Goal: Task Accomplishment & Management: Complete application form

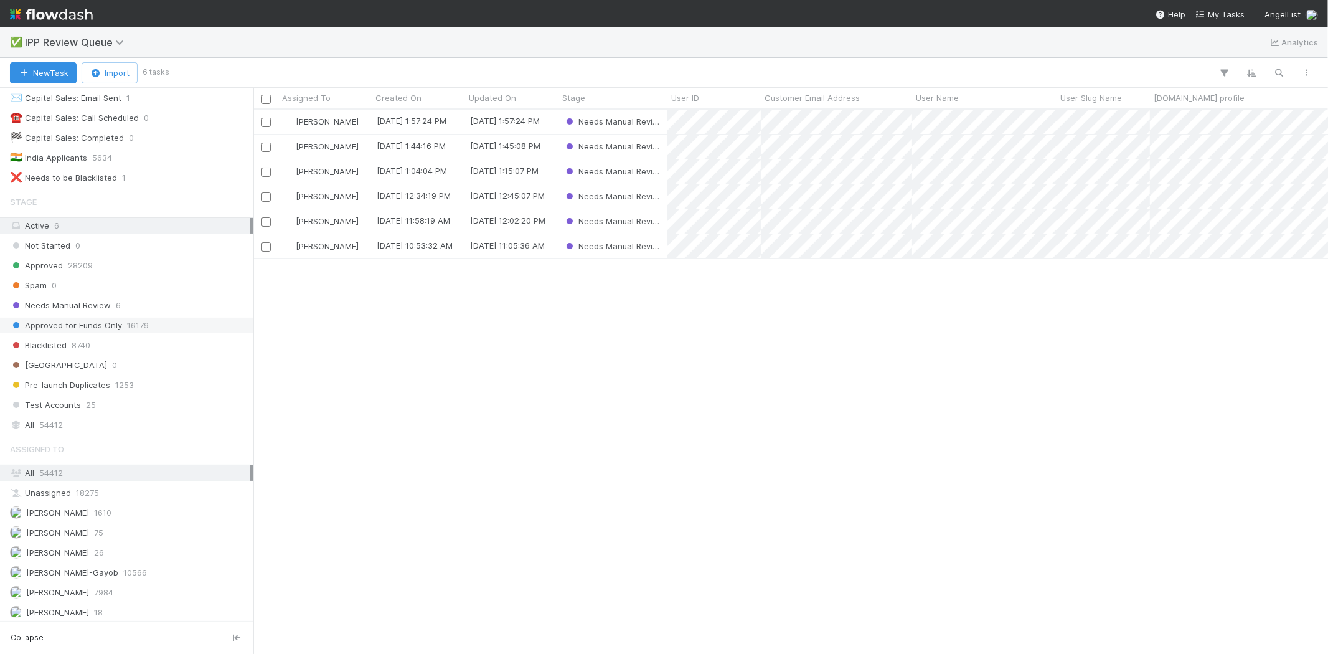
scroll to position [96, 0]
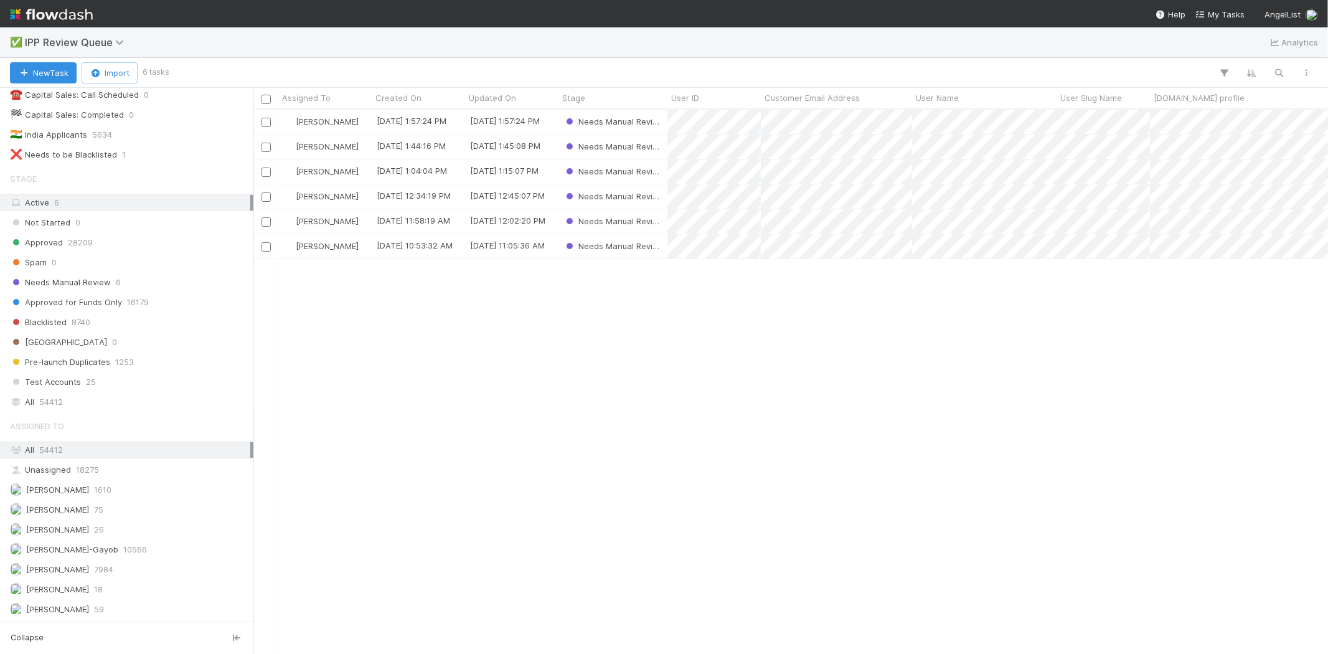
click at [446, 316] on div "William Axalan VI 9/2/25, 1:57:24 PM 9/2/25, 1:57:24 PM Needs Manual Review Kar…" at bounding box center [790, 381] width 1075 height 543
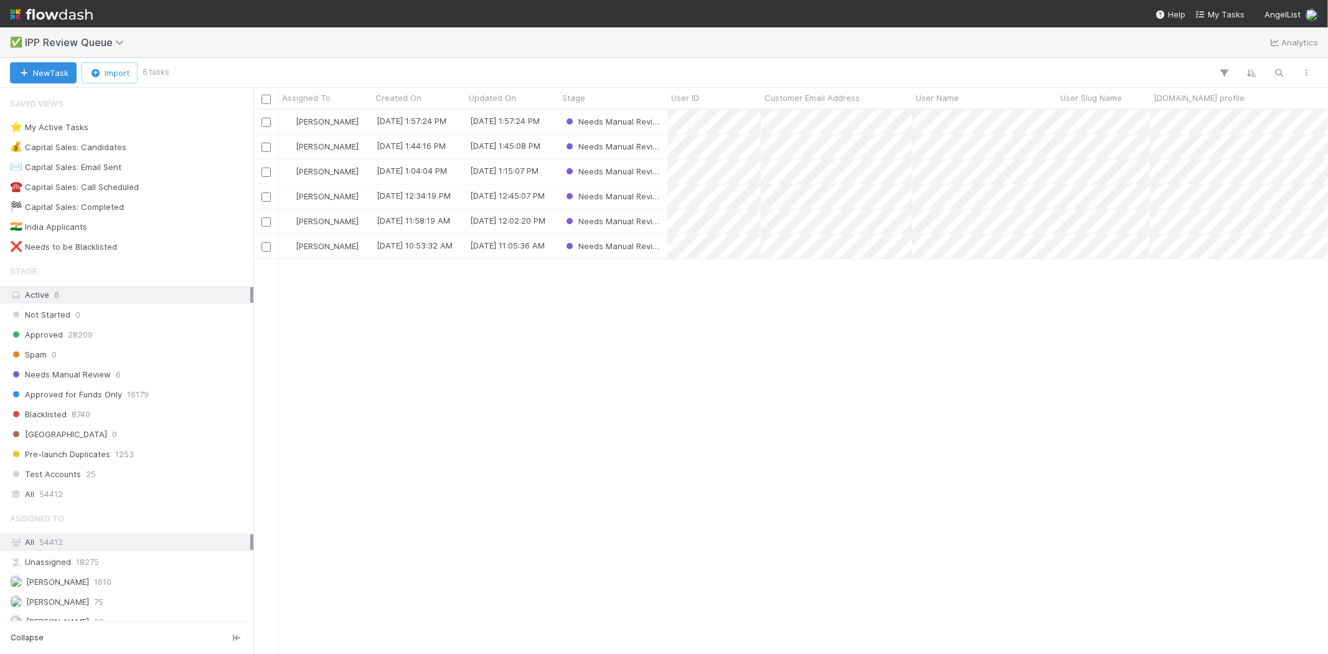
scroll to position [534, 1063]
click at [503, 377] on div "William Axalan VI 9/2/25, 1:57:24 PM 9/2/25, 1:57:24 PM Needs Manual Review Kar…" at bounding box center [790, 381] width 1075 height 543
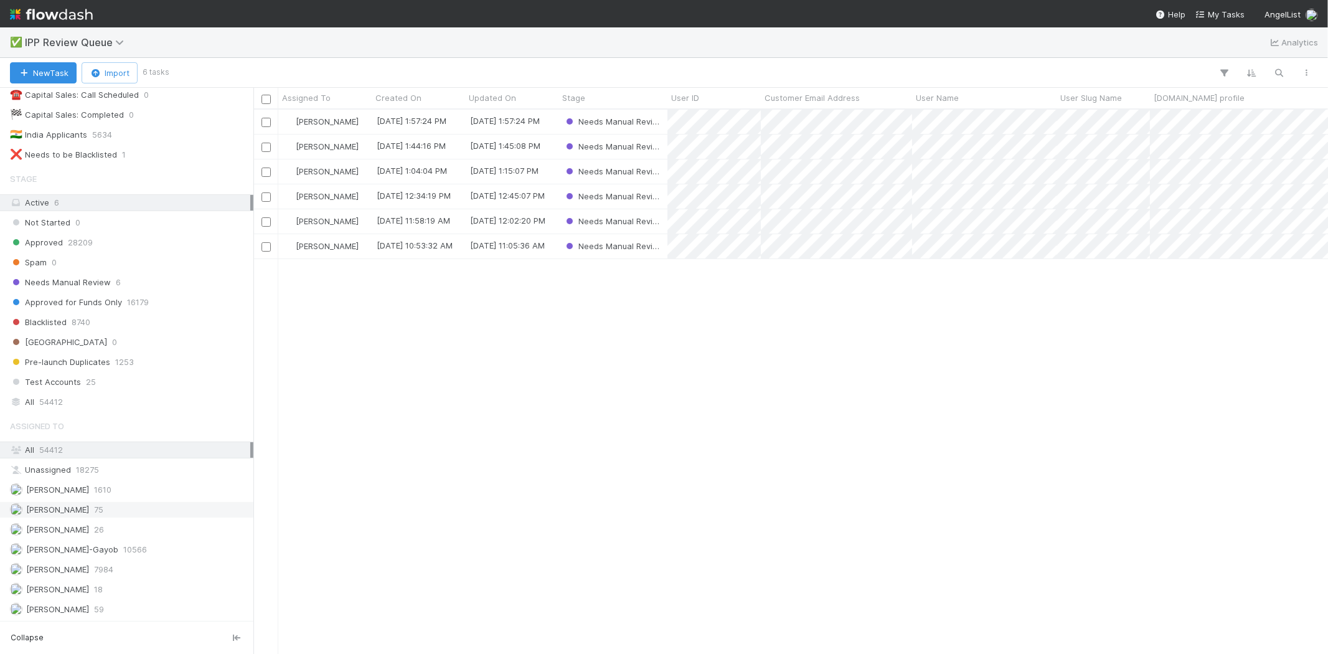
scroll to position [96, 0]
click at [83, 529] on span "[PERSON_NAME]" at bounding box center [57, 529] width 63 height 10
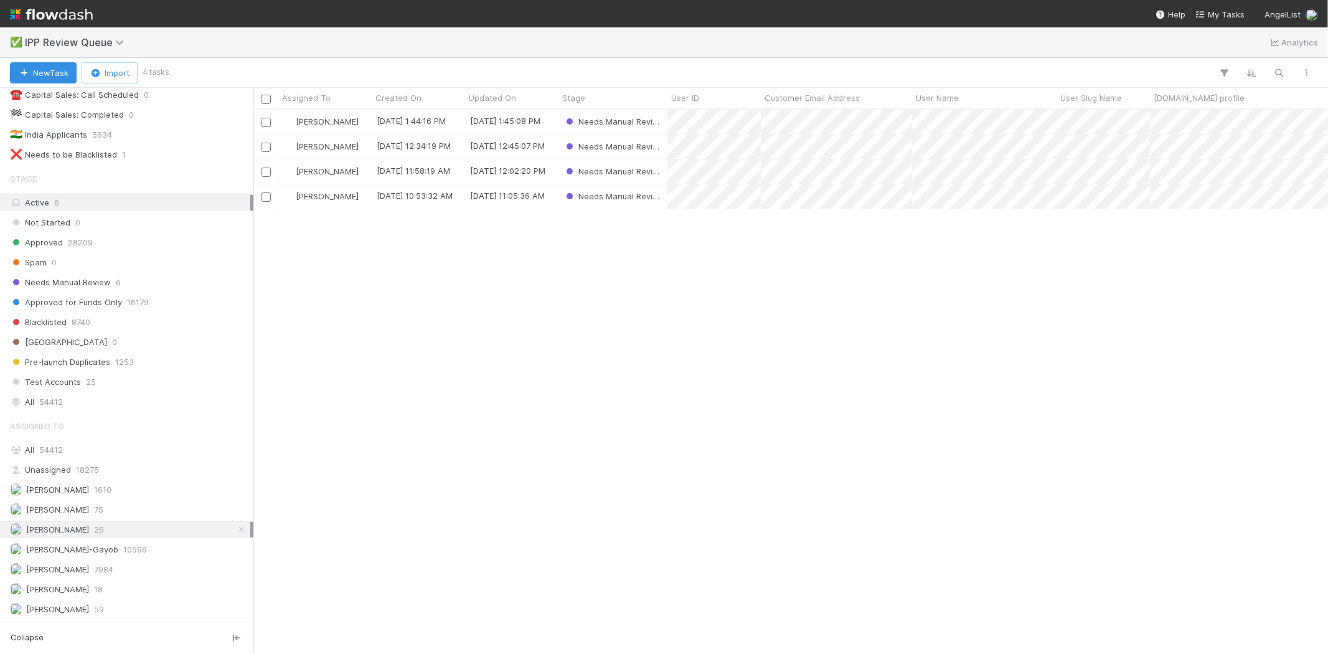
scroll to position [534, 1063]
click at [466, 203] on div "9/2/25, 11:05:36 AM" at bounding box center [511, 196] width 93 height 24
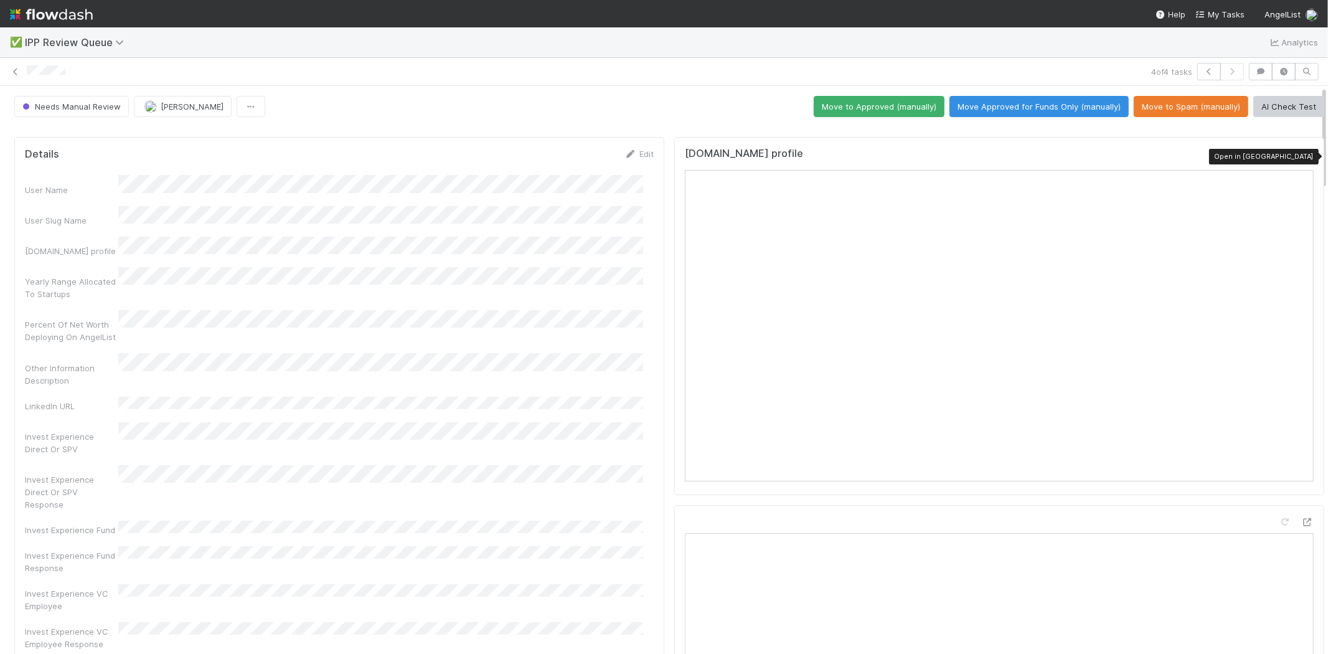
click at [1301, 156] on icon at bounding box center [1307, 157] width 12 height 8
click at [1009, 110] on button "Move Approved for Funds Only (manually)" at bounding box center [1038, 106] width 179 height 21
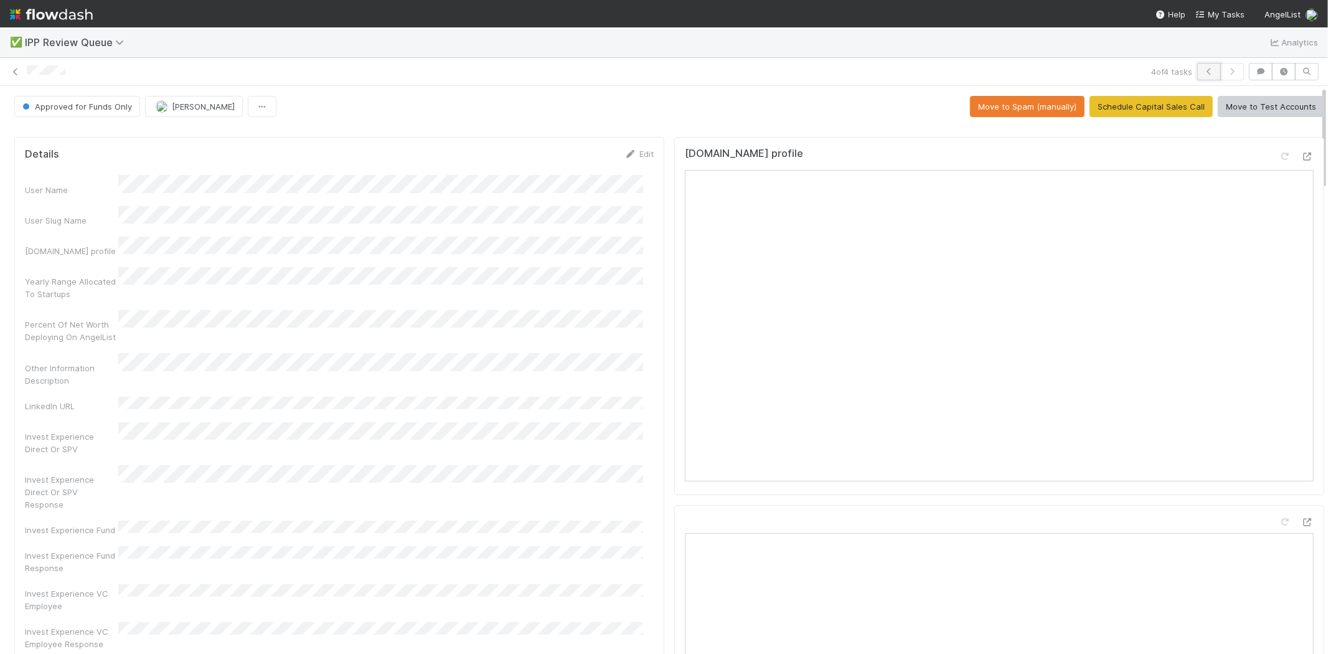
click at [1203, 72] on icon "button" at bounding box center [1209, 71] width 12 height 7
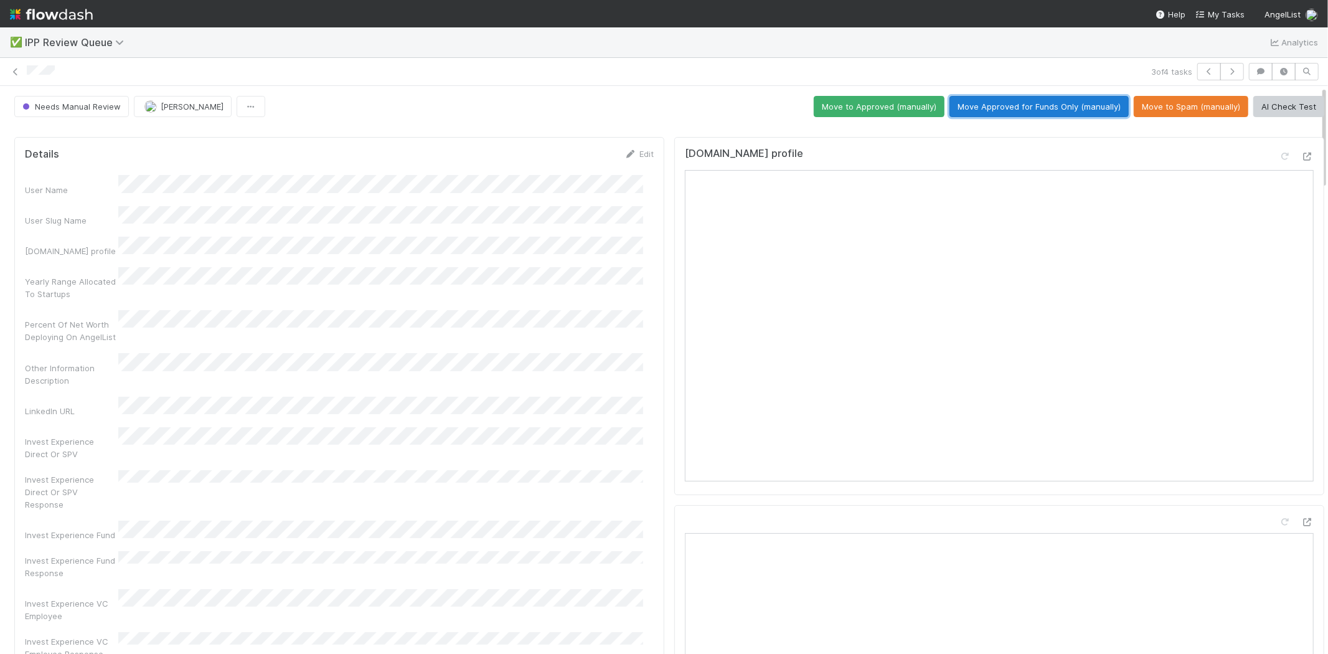
click at [1025, 103] on button "Move Approved for Funds Only (manually)" at bounding box center [1038, 106] width 179 height 21
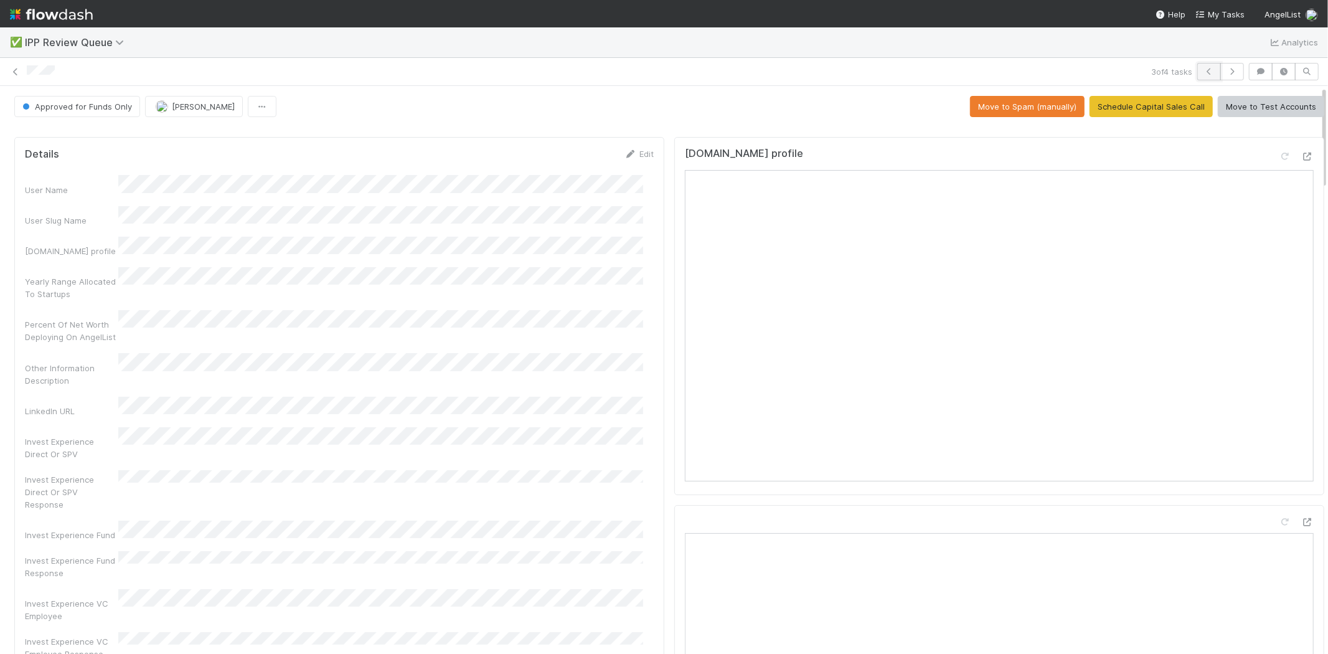
click at [1203, 73] on icon "button" at bounding box center [1209, 71] width 12 height 7
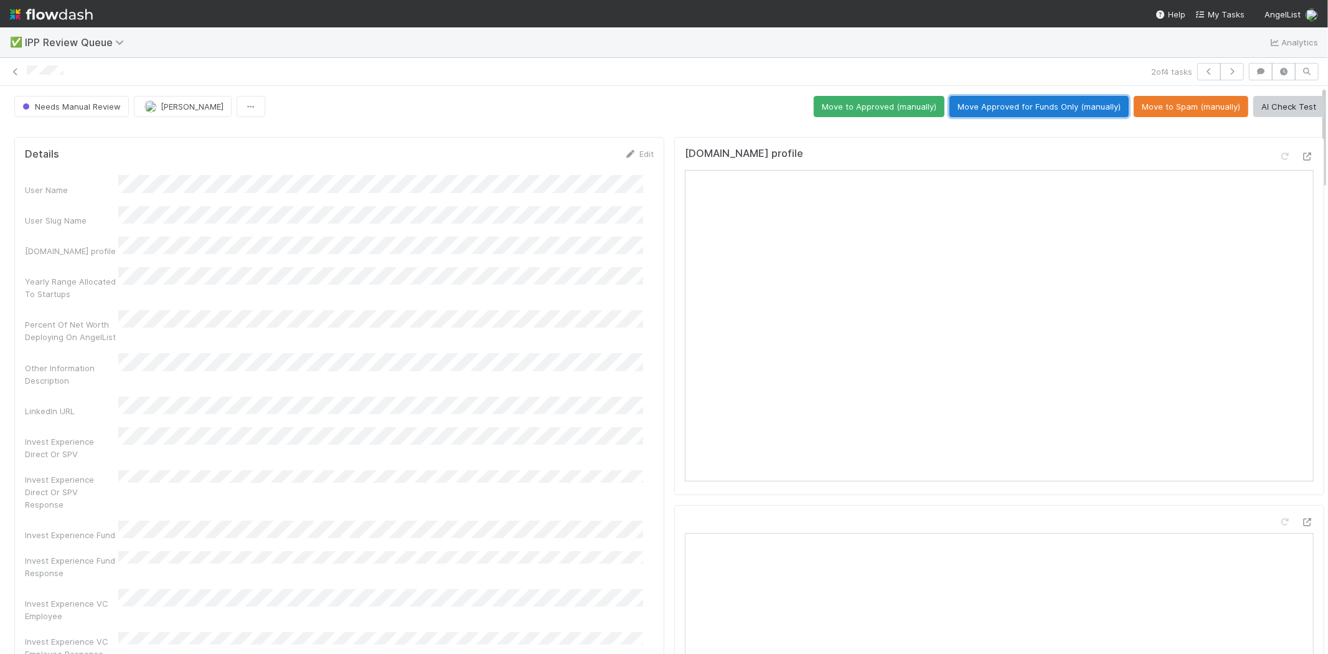
click at [976, 103] on button "Move Approved for Funds Only (manually)" at bounding box center [1038, 106] width 179 height 21
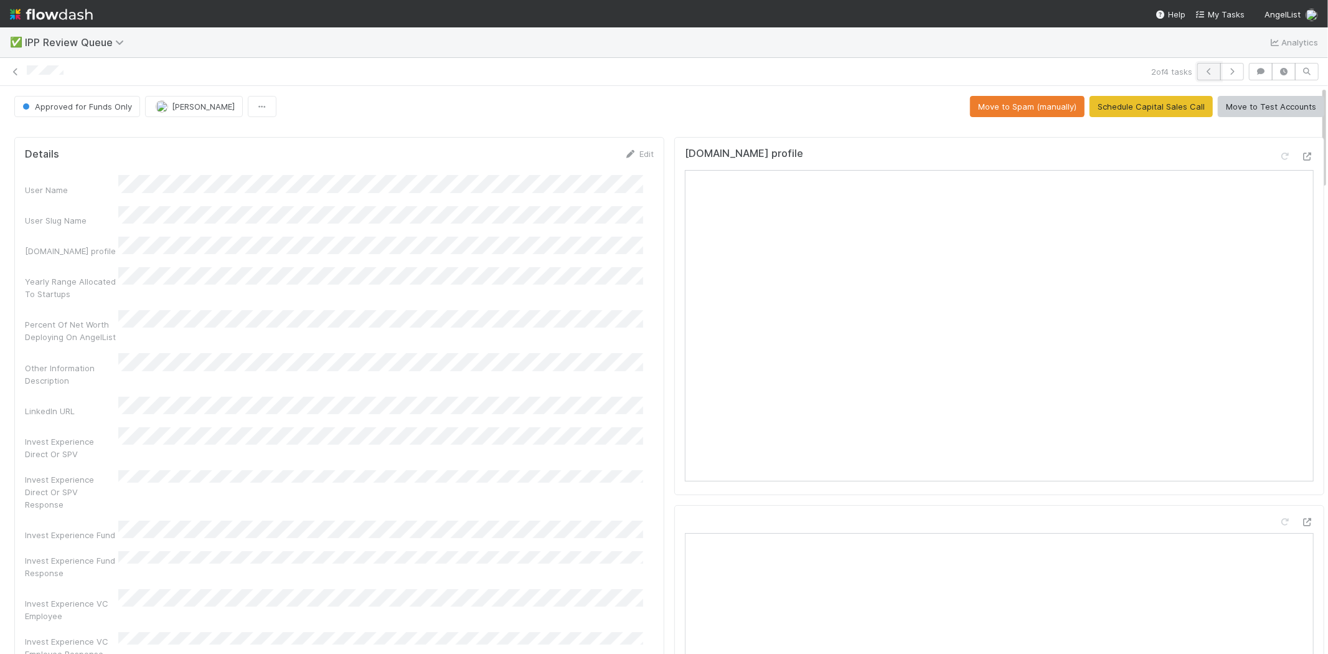
click at [1203, 70] on icon "button" at bounding box center [1209, 71] width 12 height 7
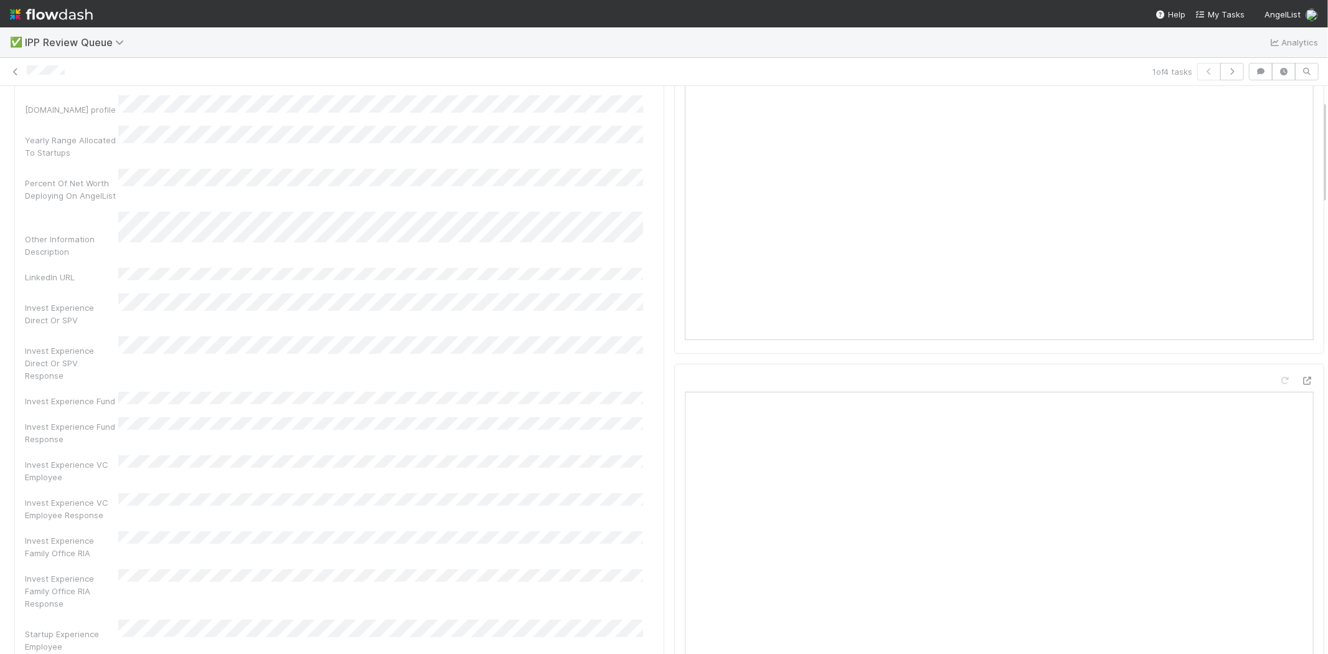
scroll to position [69, 0]
click at [309, 159] on div "User Name User Slug Name Angel.co profile Yearly Range Allocated To Startups Pe…" at bounding box center [339, 598] width 629 height 984
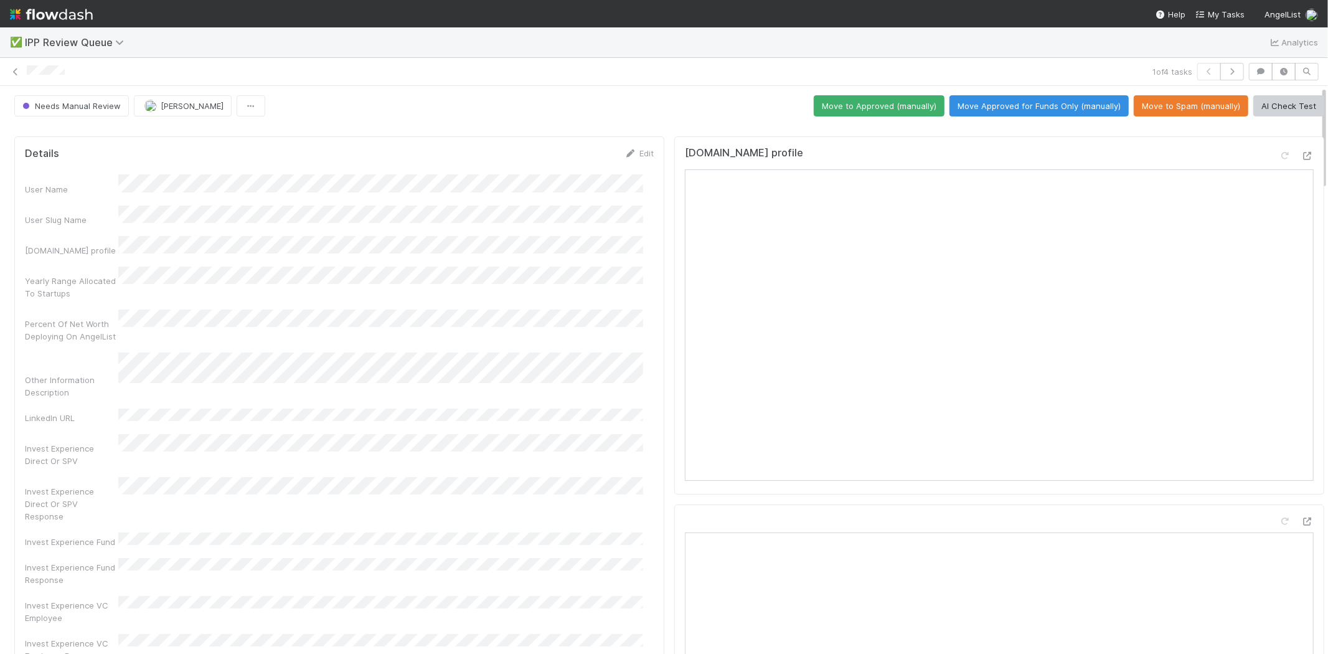
scroll to position [0, 0]
click at [973, 101] on button "Move Approved for Funds Only (manually)" at bounding box center [1038, 106] width 179 height 21
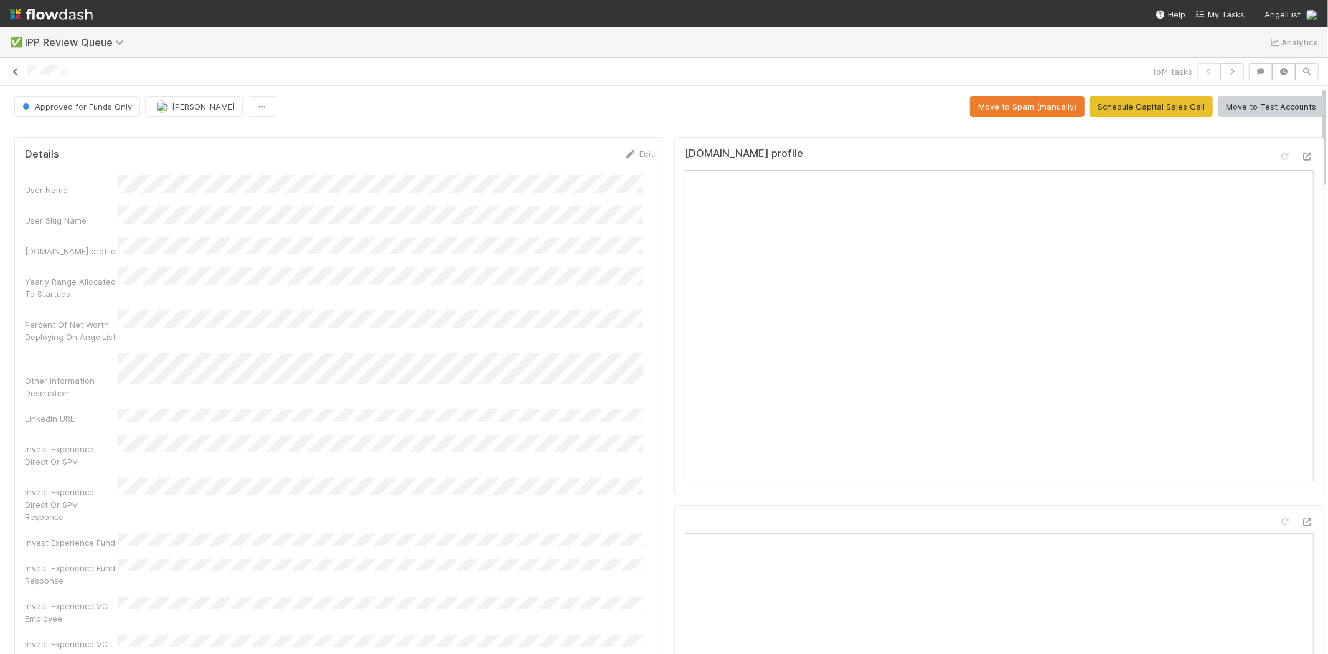
click at [15, 72] on icon at bounding box center [15, 72] width 12 height 8
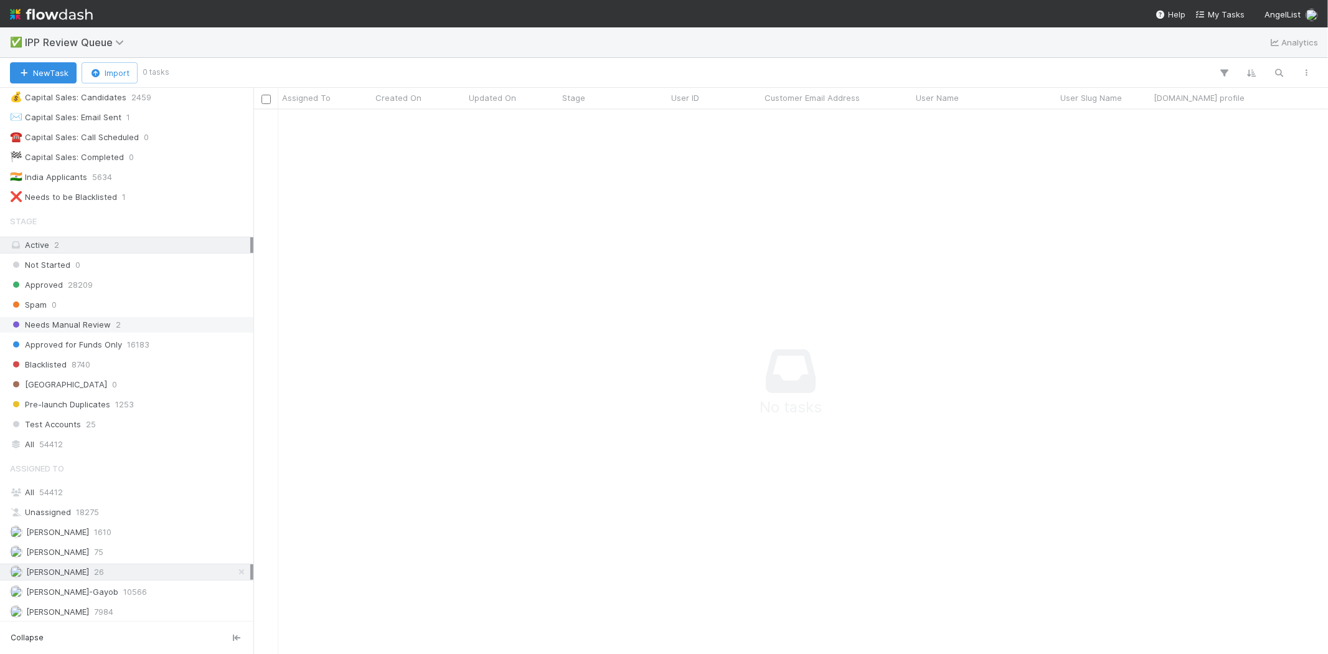
scroll to position [96, 0]
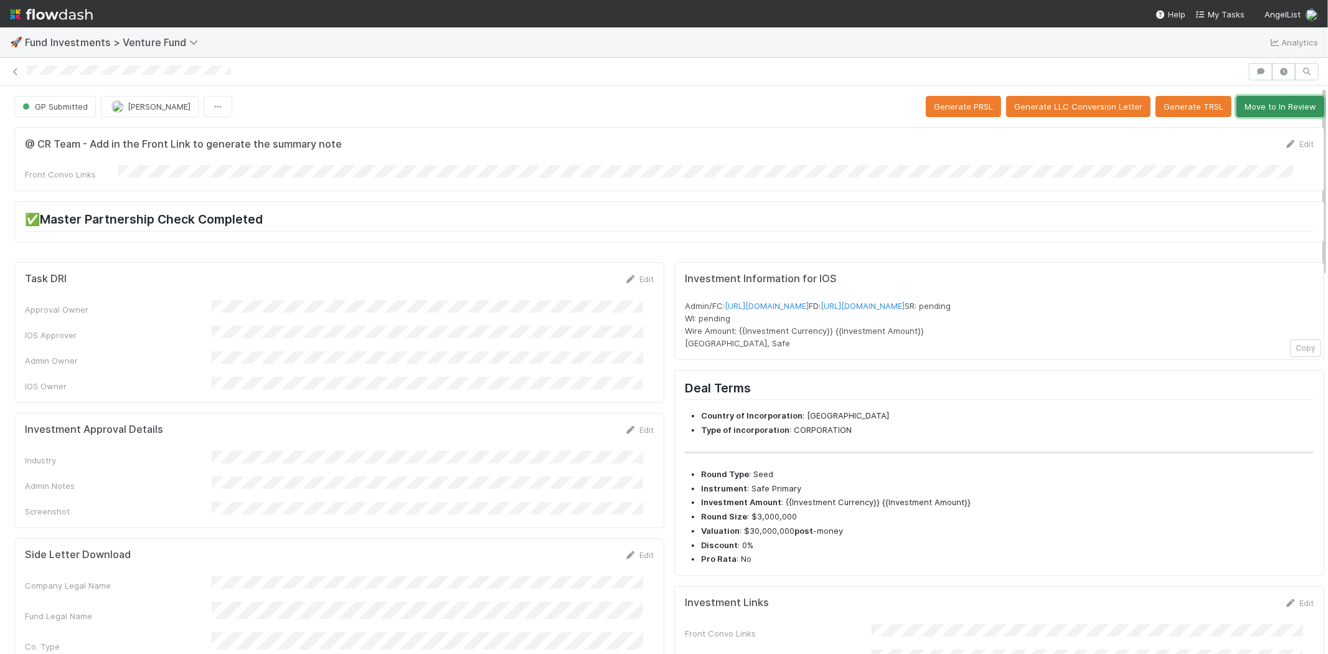
click at [1249, 109] on button "Move to In Review" at bounding box center [1280, 106] width 88 height 21
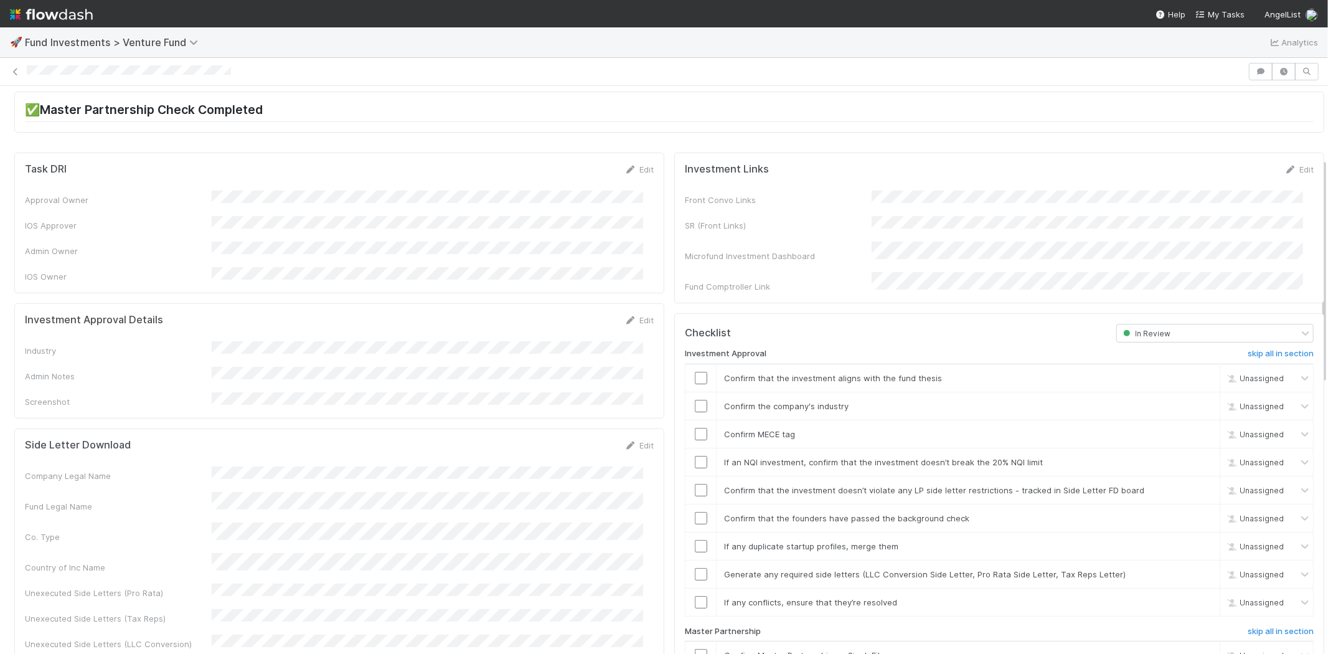
scroll to position [346, 0]
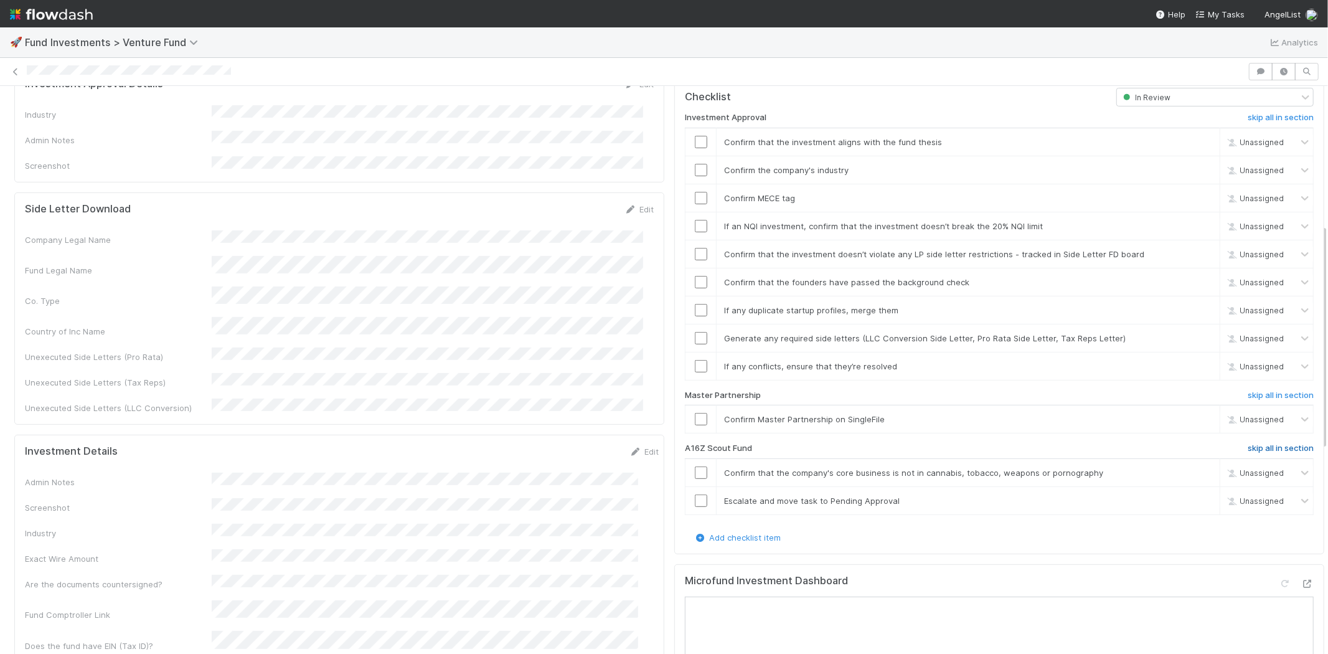
click at [1261, 443] on h6 "skip all in section" at bounding box center [1281, 448] width 66 height 10
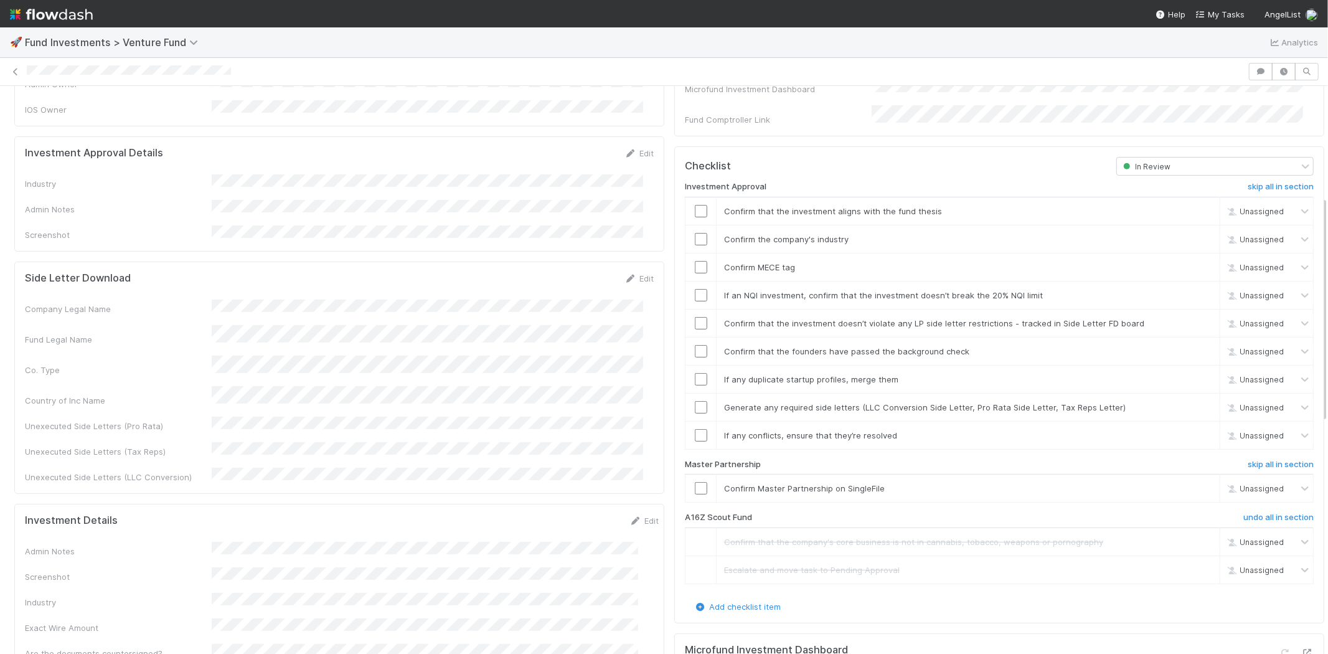
scroll to position [138, 0]
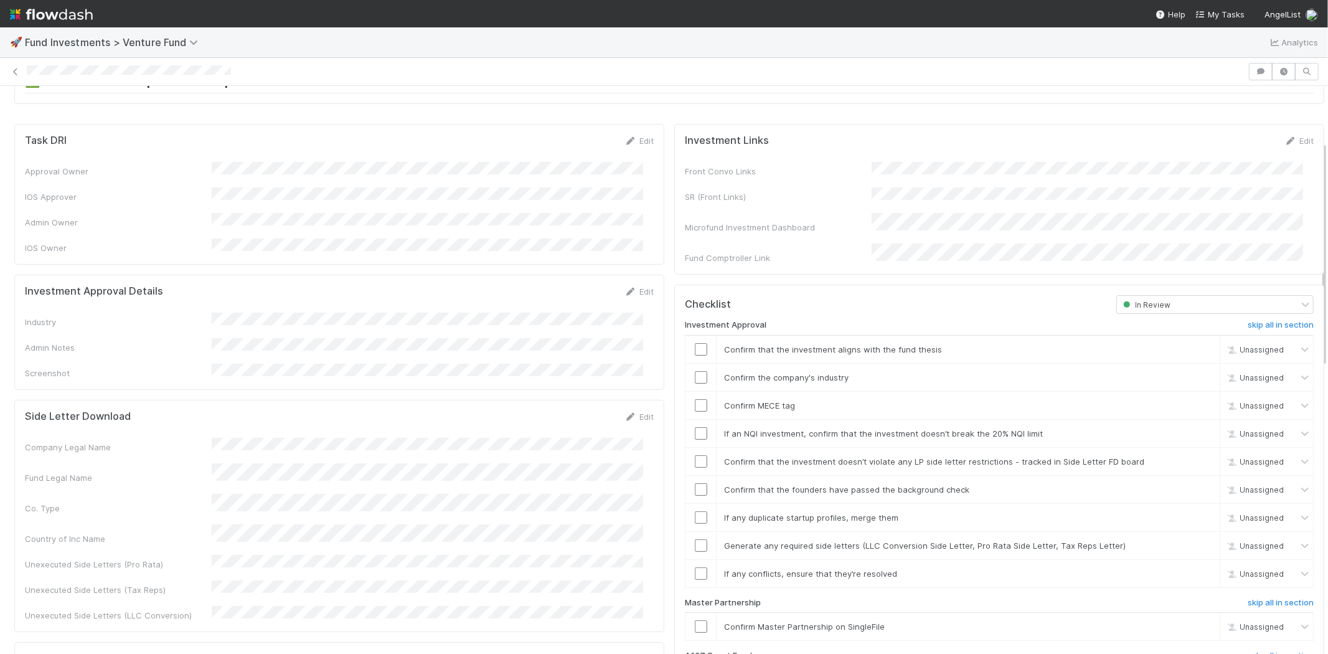
click at [624, 285] on div "Edit" at bounding box center [638, 291] width 29 height 12
click at [626, 288] on icon at bounding box center [630, 292] width 12 height 8
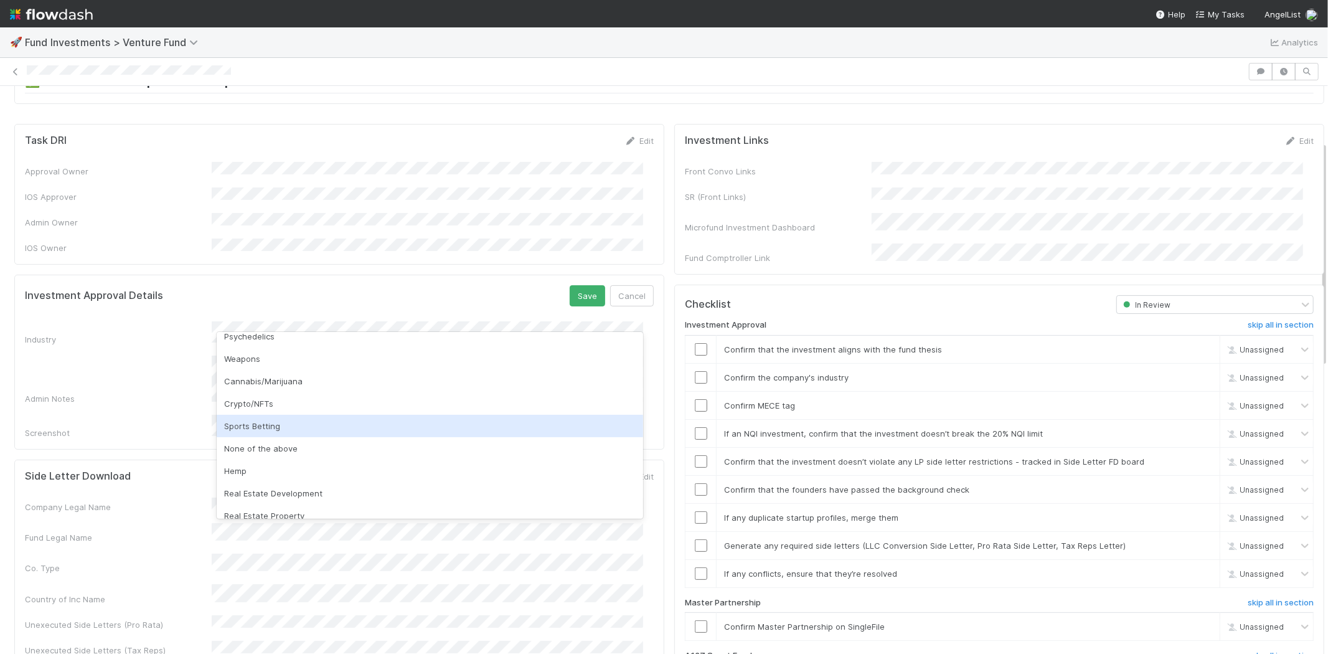
scroll to position [355, 0]
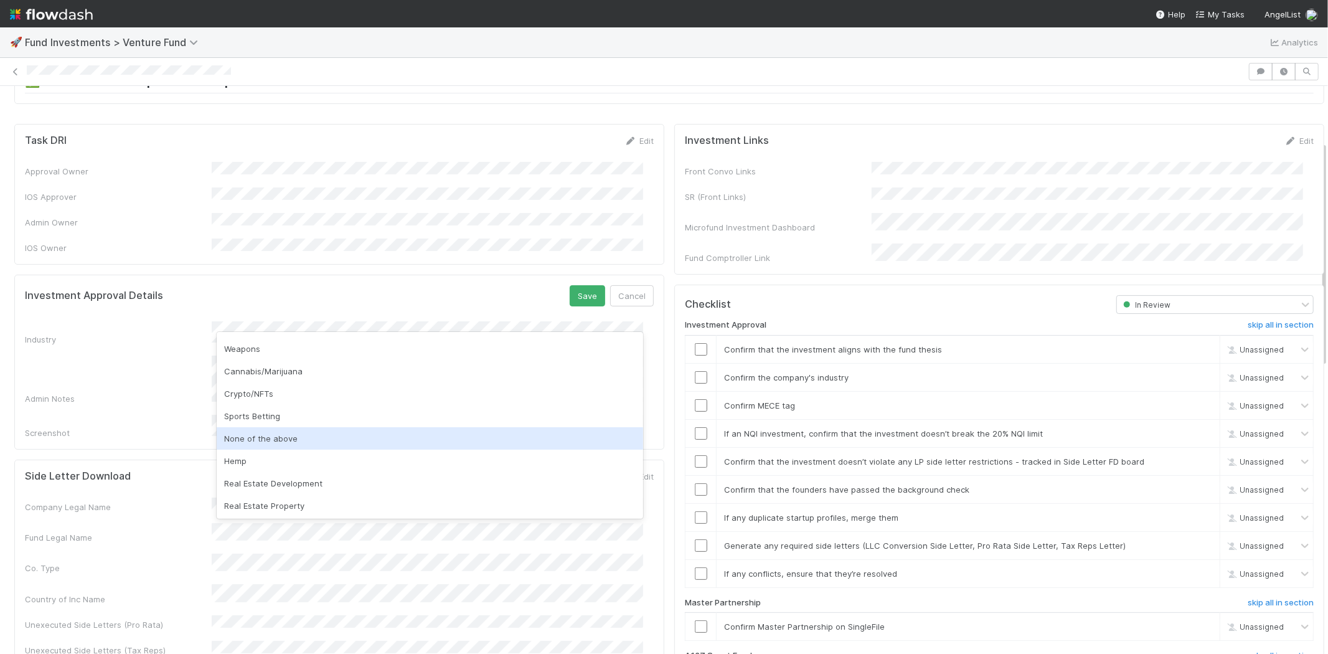
click at [278, 432] on div "None of the above" at bounding box center [430, 438] width 426 height 22
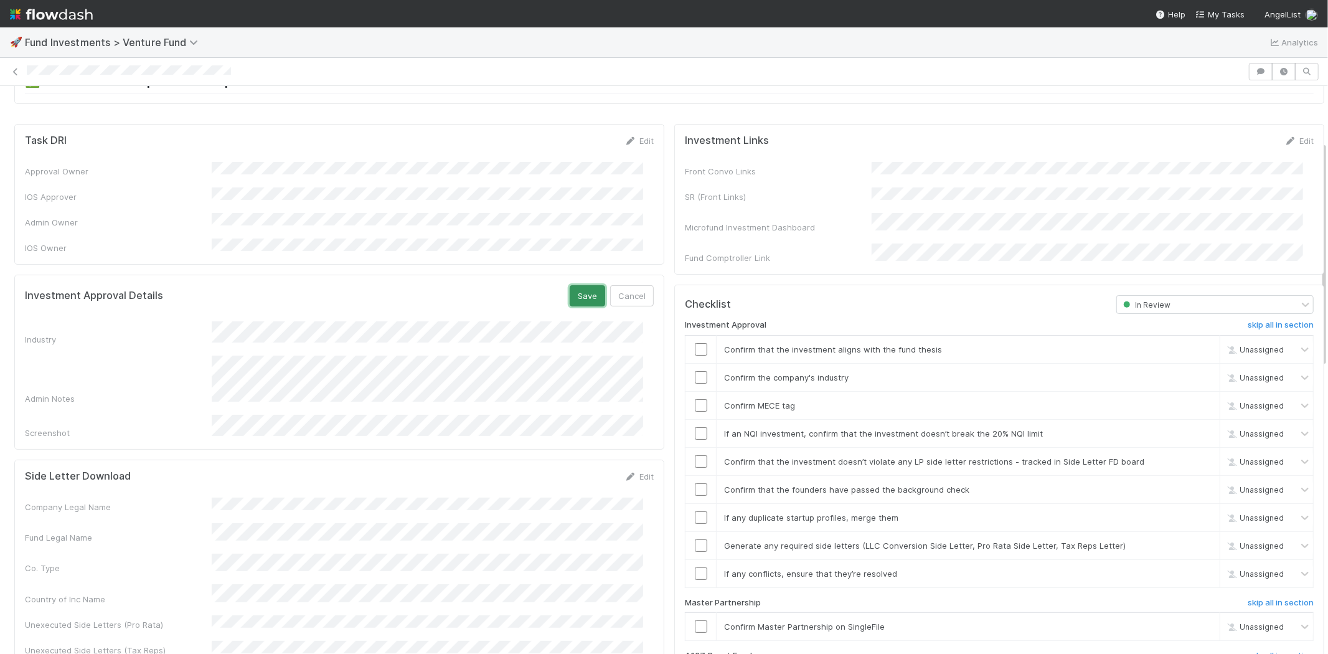
click at [575, 285] on button "Save" at bounding box center [587, 295] width 35 height 21
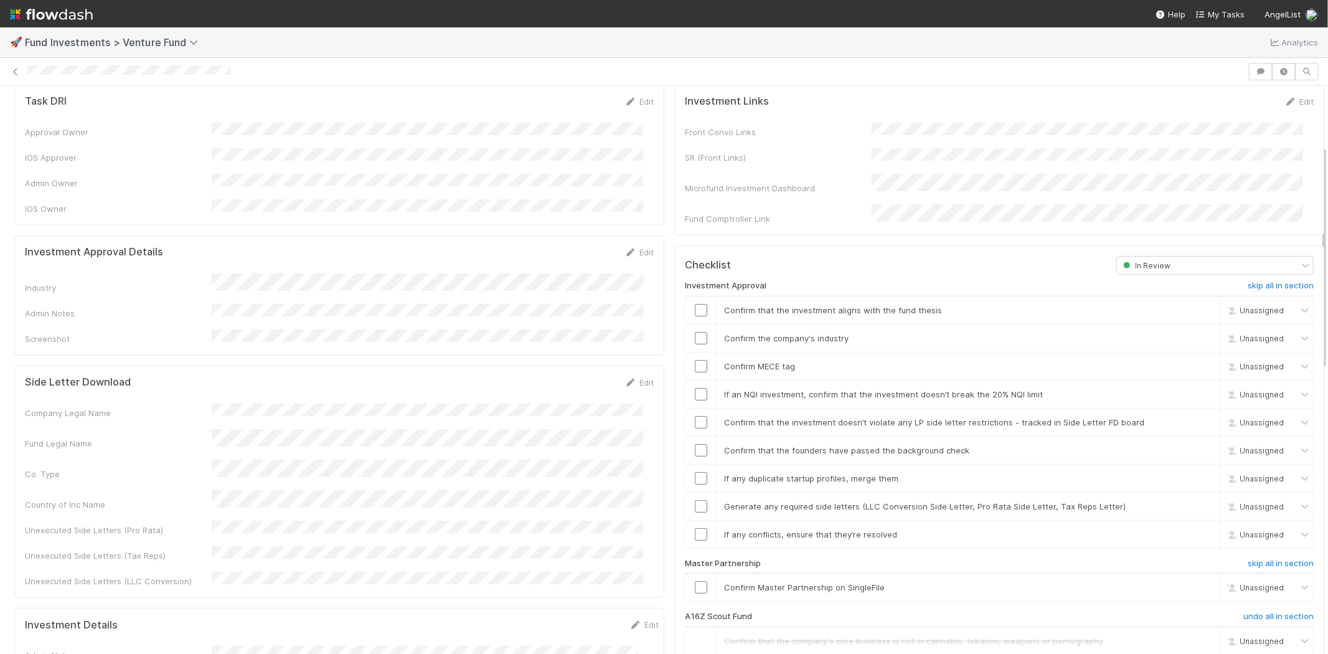
scroll to position [207, 0]
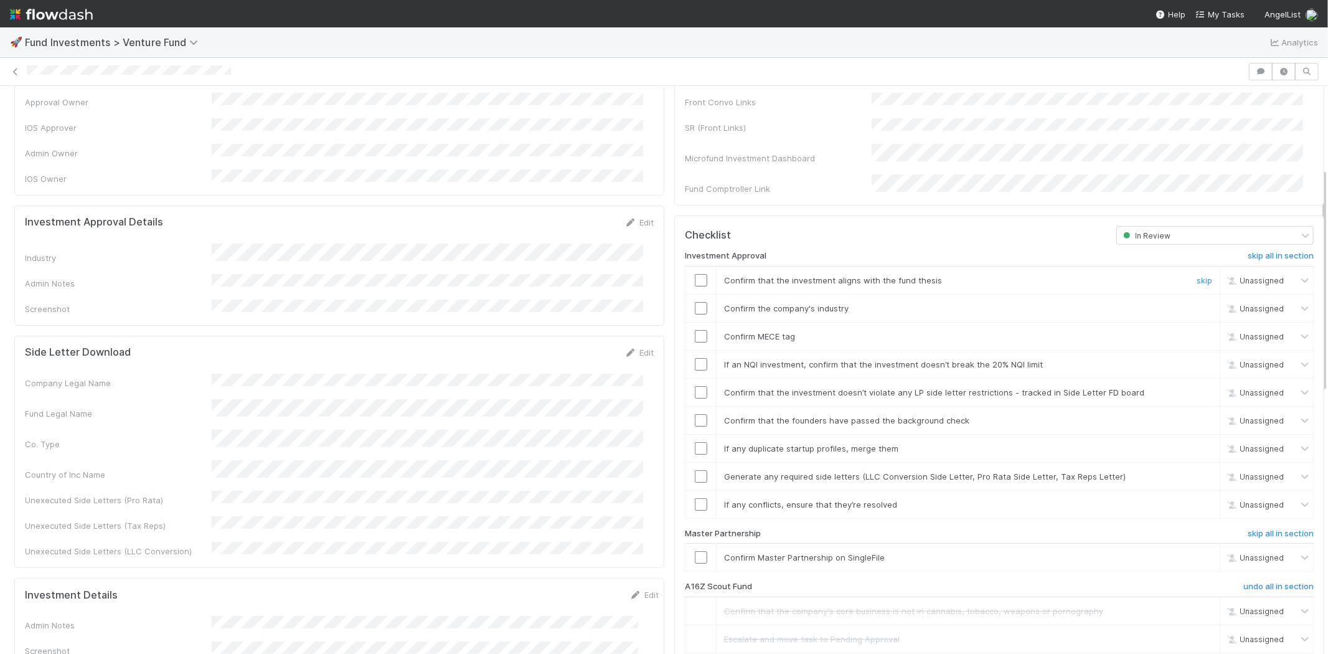
click at [695, 274] on input "checkbox" at bounding box center [701, 280] width 12 height 12
click at [695, 302] on input "checkbox" at bounding box center [701, 308] width 12 height 12
click at [695, 330] on input "checkbox" at bounding box center [701, 336] width 12 height 12
click at [695, 358] on input "checkbox" at bounding box center [701, 364] width 12 height 12
click at [695, 386] on input "checkbox" at bounding box center [701, 392] width 12 height 12
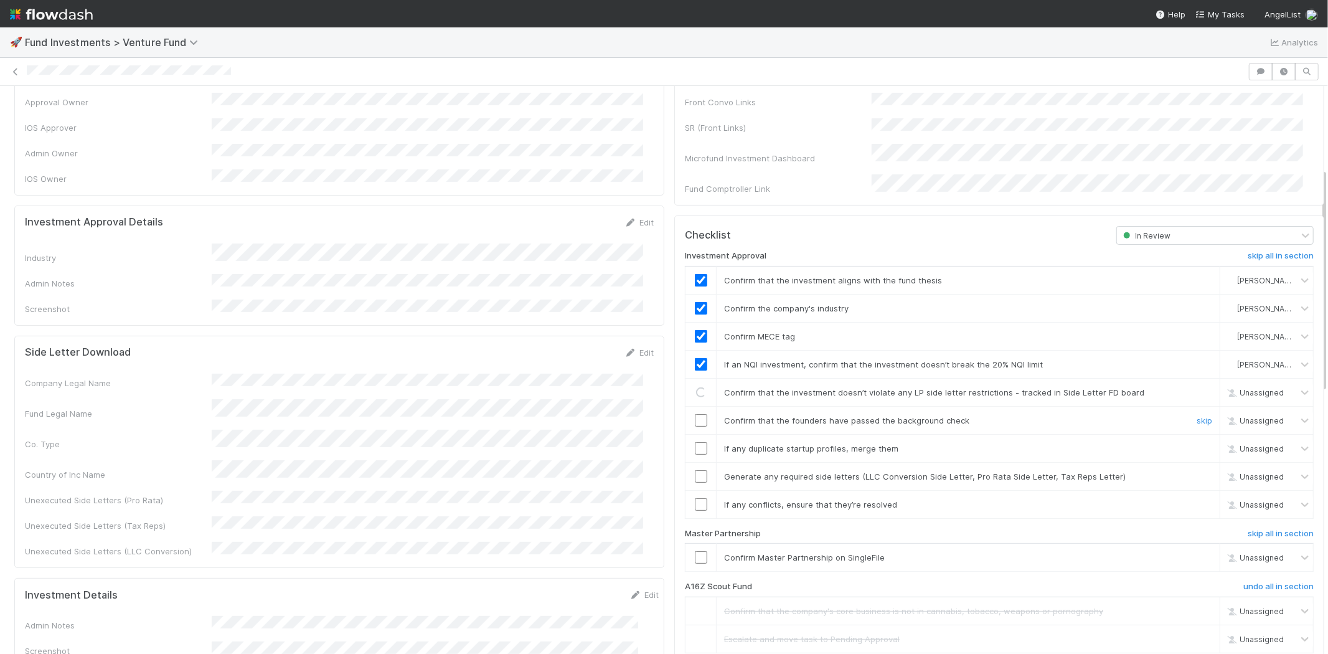
click at [695, 414] on input "checkbox" at bounding box center [701, 420] width 12 height 12
click at [695, 442] on input "checkbox" at bounding box center [701, 448] width 12 height 12
click at [695, 470] on input "checkbox" at bounding box center [701, 476] width 12 height 12
click at [695, 498] on input "checkbox" at bounding box center [701, 504] width 12 height 12
click at [695, 551] on input "checkbox" at bounding box center [701, 557] width 12 height 12
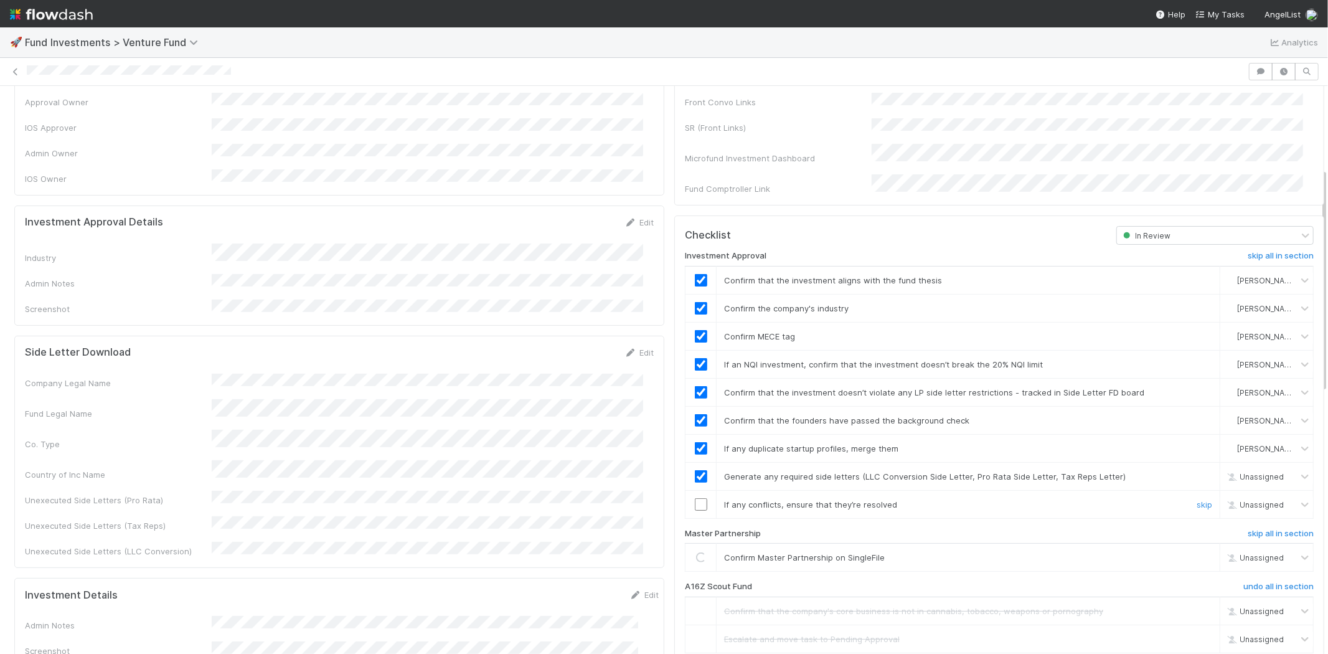
checkbox input "true"
click at [695, 498] on input "checkbox" at bounding box center [701, 504] width 12 height 12
click at [695, 551] on input "checkbox" at bounding box center [701, 557] width 12 height 12
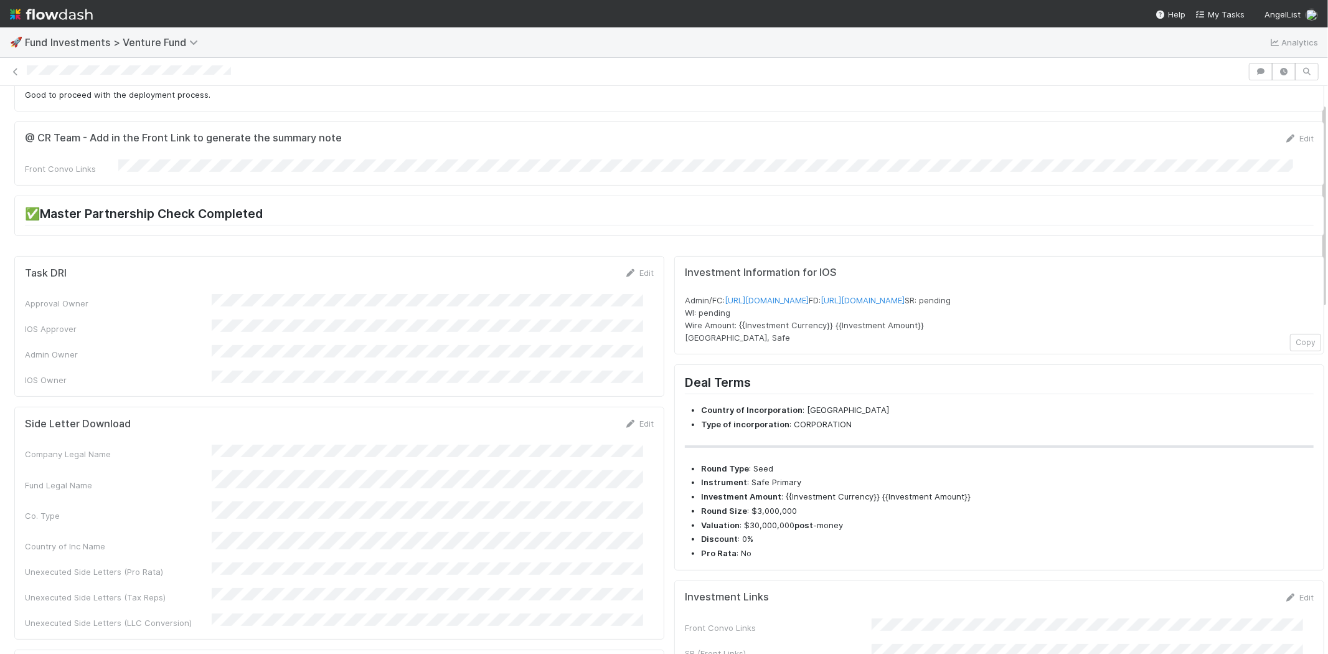
scroll to position [0, 0]
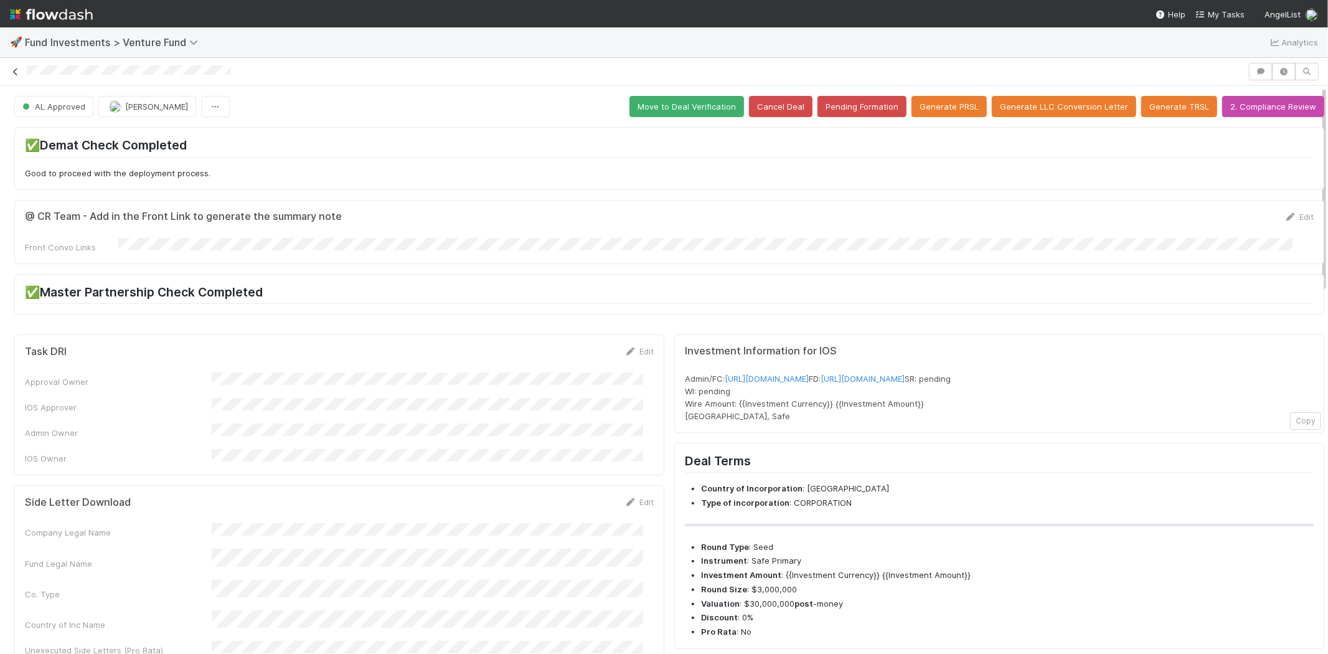
click at [12, 68] on icon at bounding box center [15, 72] width 12 height 8
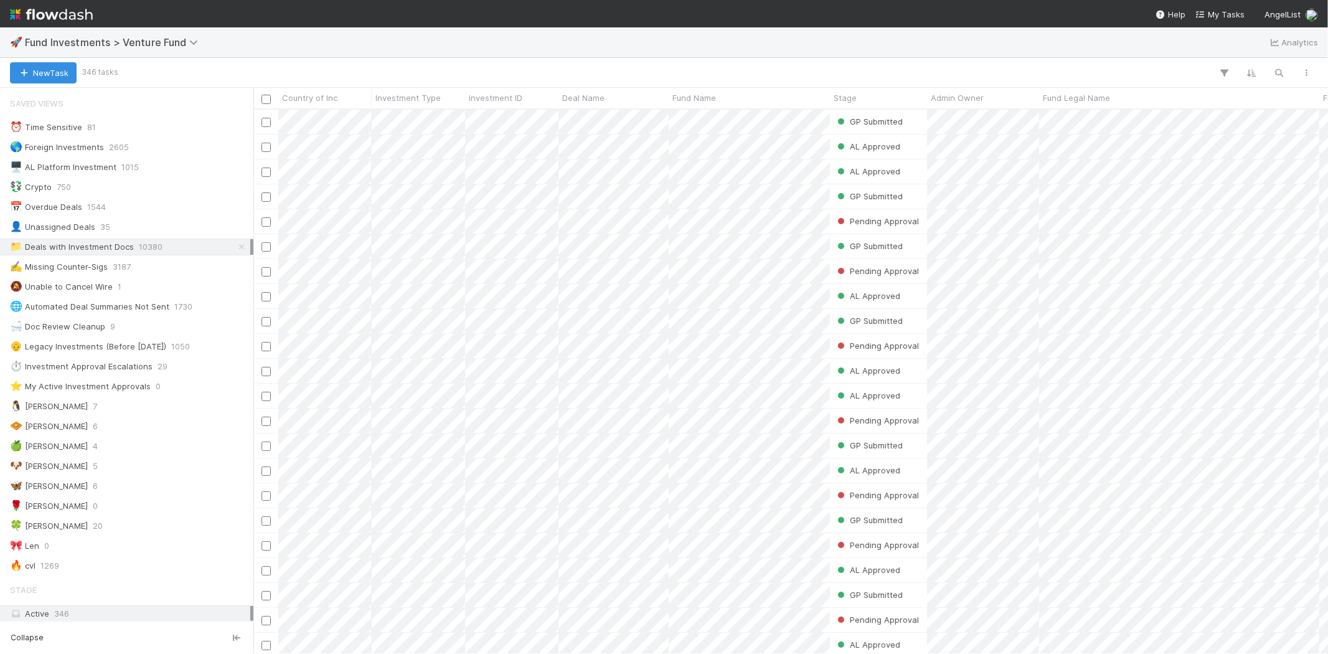
click at [408, 66] on div at bounding box center [718, 73] width 1205 height 16
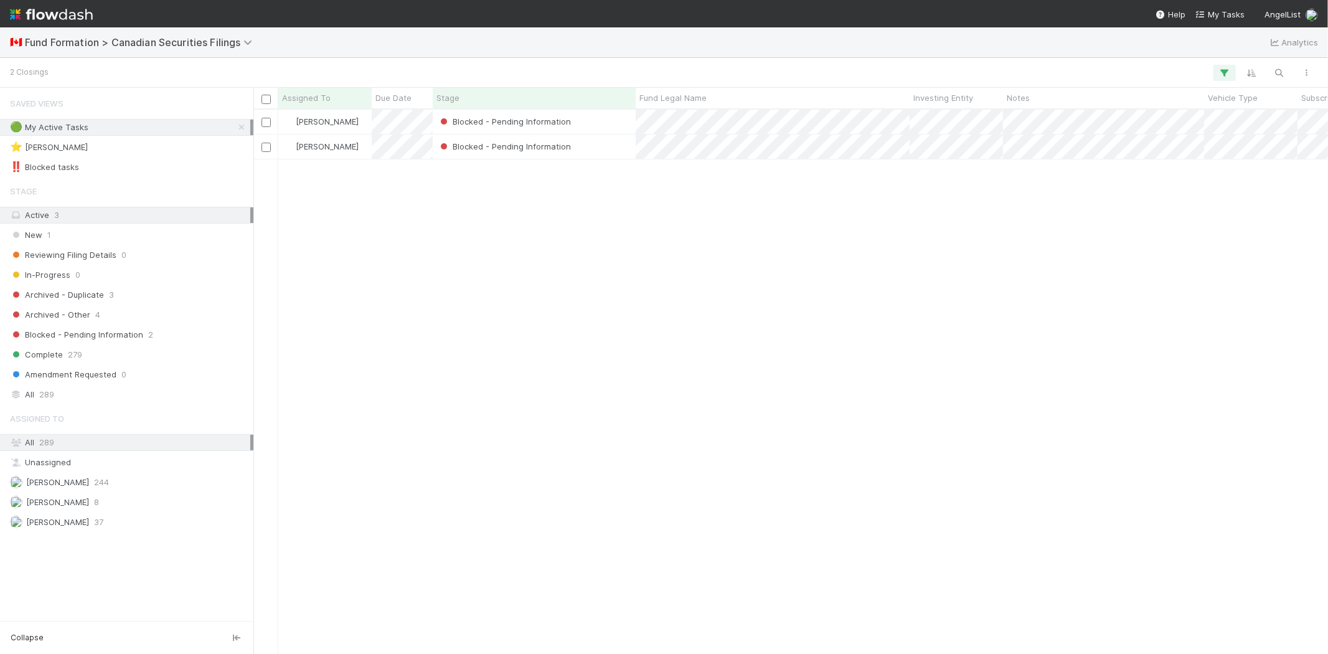
scroll to position [534, 1063]
click at [629, 280] on div "Karen Jane Salcedo Blocked - Pending Information 8/21/25, 7:30:10 PM 9/1/25, 11…" at bounding box center [790, 381] width 1075 height 543
click at [591, 119] on div "Blocked - Pending Information" at bounding box center [534, 122] width 203 height 24
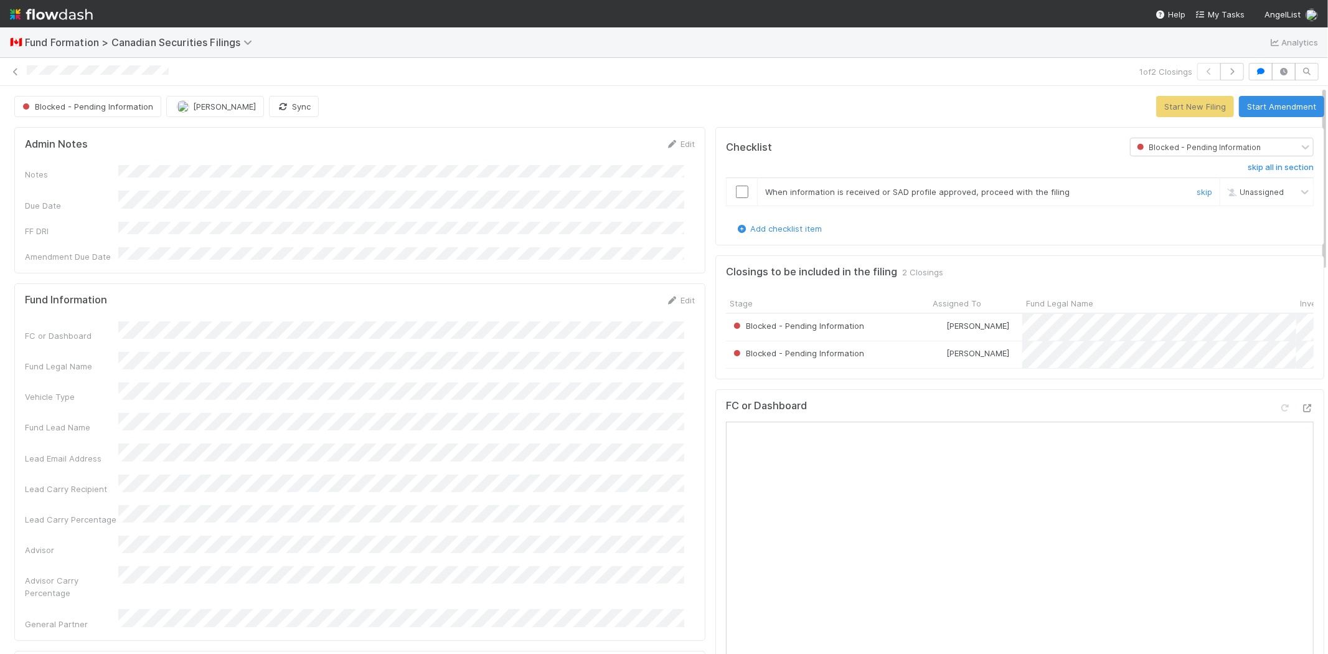
click at [736, 193] on input "checkbox" at bounding box center [742, 192] width 12 height 12
click at [1156, 100] on button "Start New Filing" at bounding box center [1195, 106] width 78 height 21
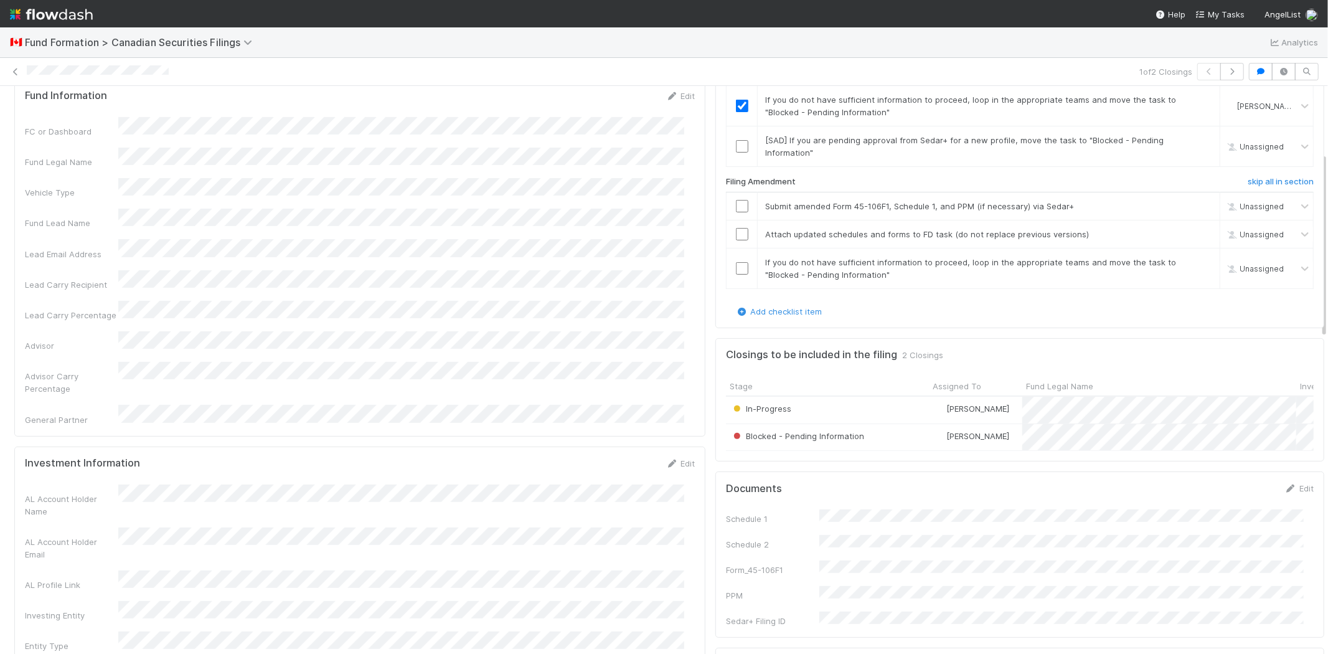
scroll to position [138, 0]
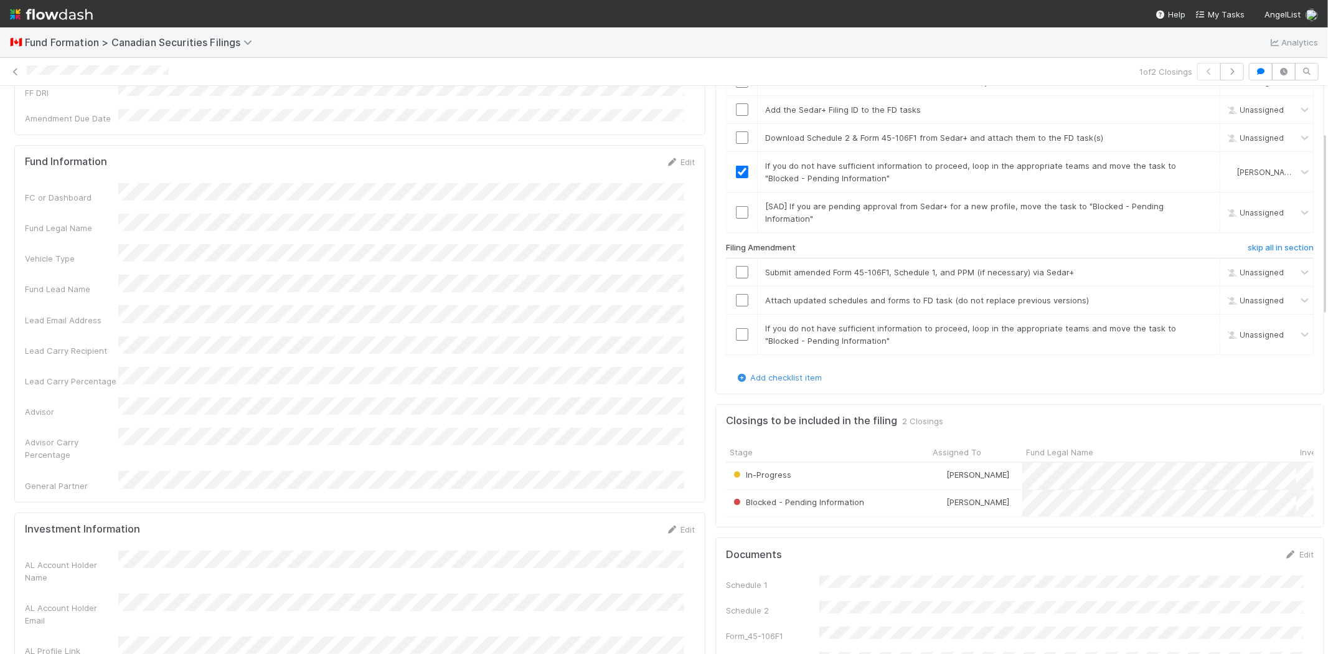
click at [156, 214] on div "Fund Legal Name" at bounding box center [360, 224] width 670 height 21
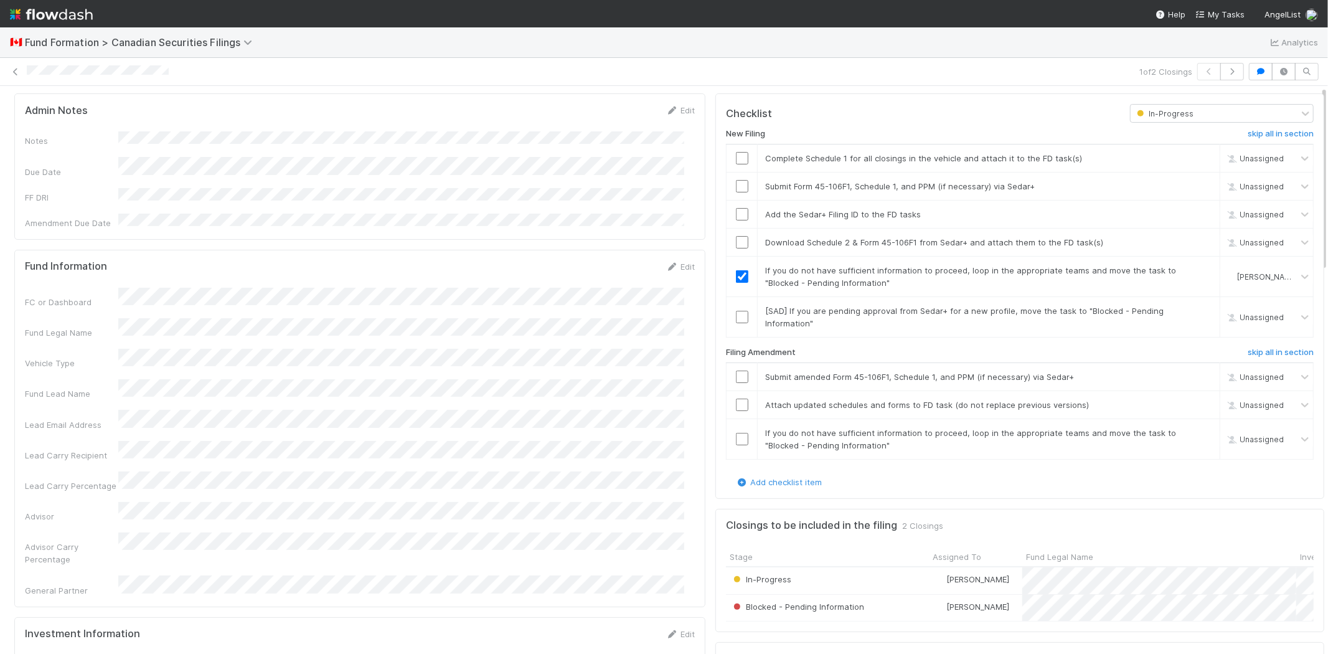
scroll to position [0, 0]
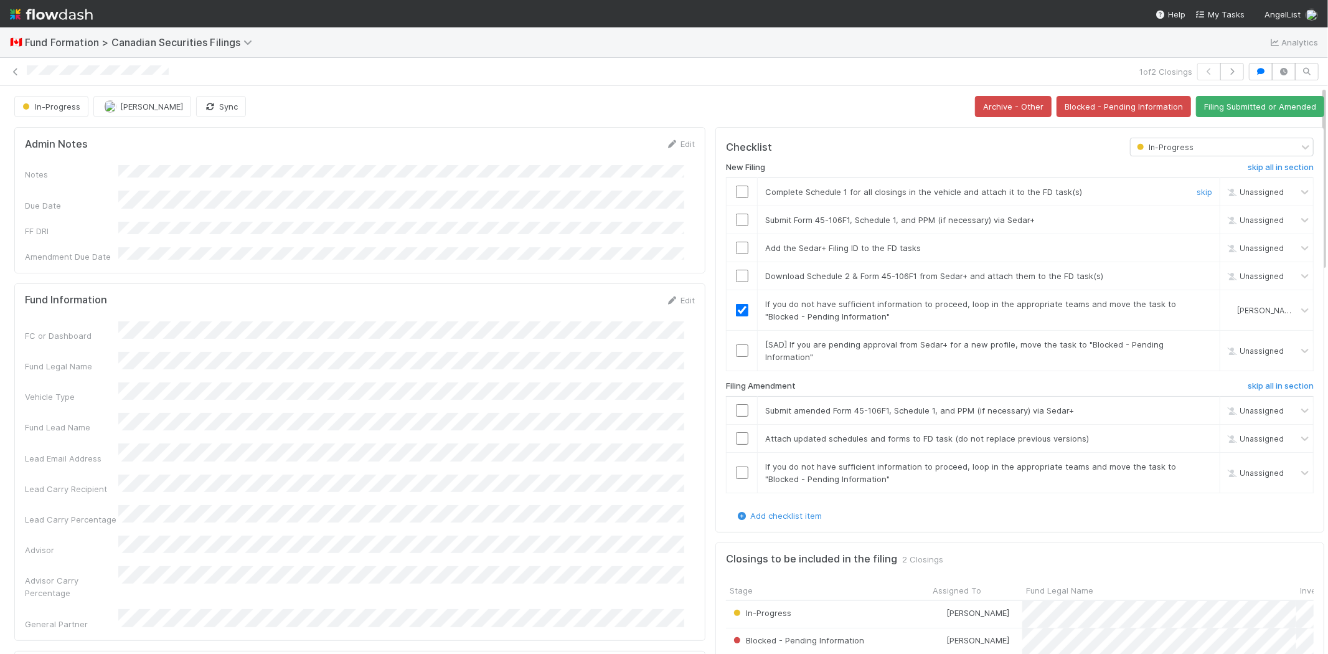
click at [736, 195] on input "checkbox" at bounding box center [742, 192] width 12 height 12
click at [736, 218] on input "checkbox" at bounding box center [742, 220] width 12 height 12
click at [729, 258] on td at bounding box center [742, 248] width 31 height 28
click at [736, 251] on input "checkbox" at bounding box center [742, 248] width 12 height 12
click at [736, 279] on input "checkbox" at bounding box center [742, 276] width 12 height 12
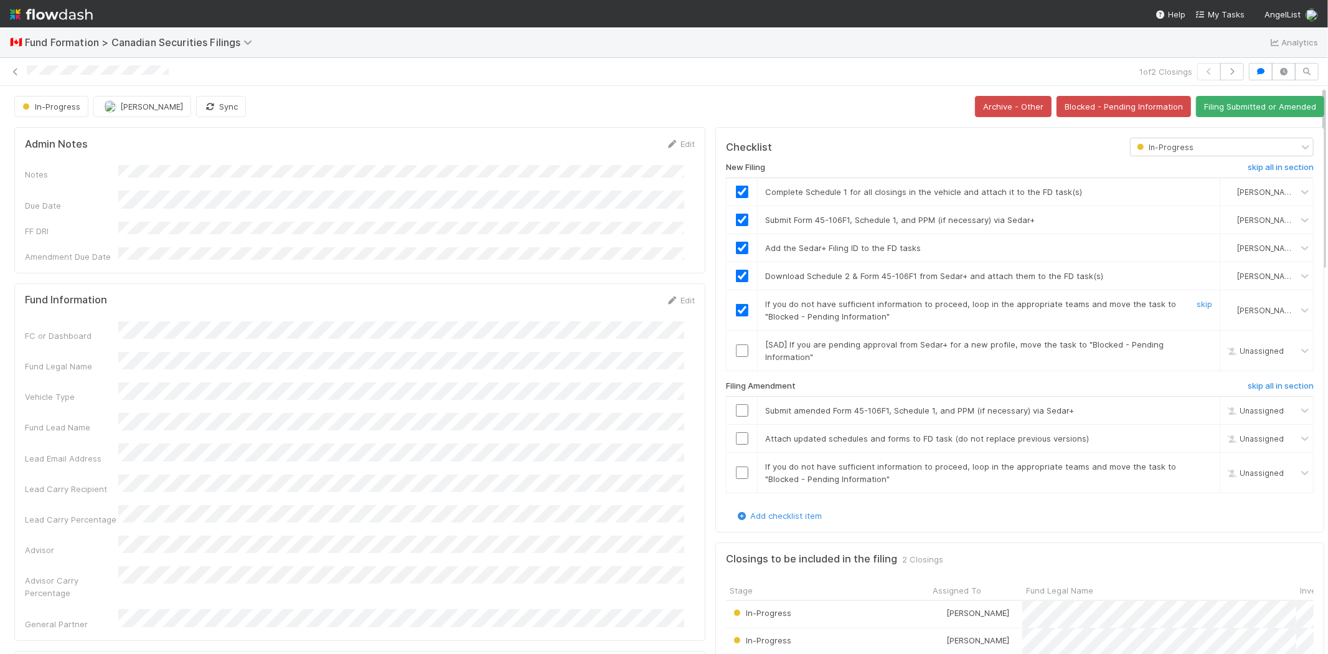
click at [736, 310] on input "checkbox" at bounding box center [742, 310] width 12 height 12
click at [1197, 306] on link "skip" at bounding box center [1205, 304] width 16 height 10
click at [1197, 343] on link "skip" at bounding box center [1205, 344] width 16 height 10
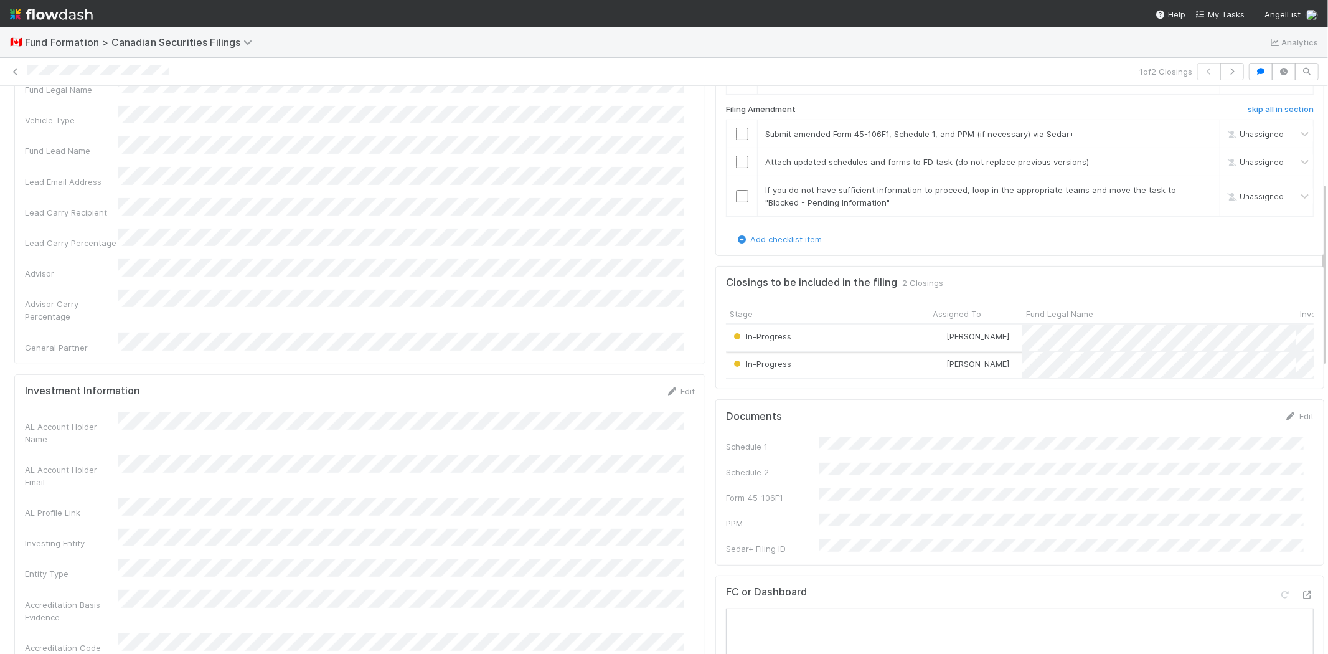
scroll to position [346, 0]
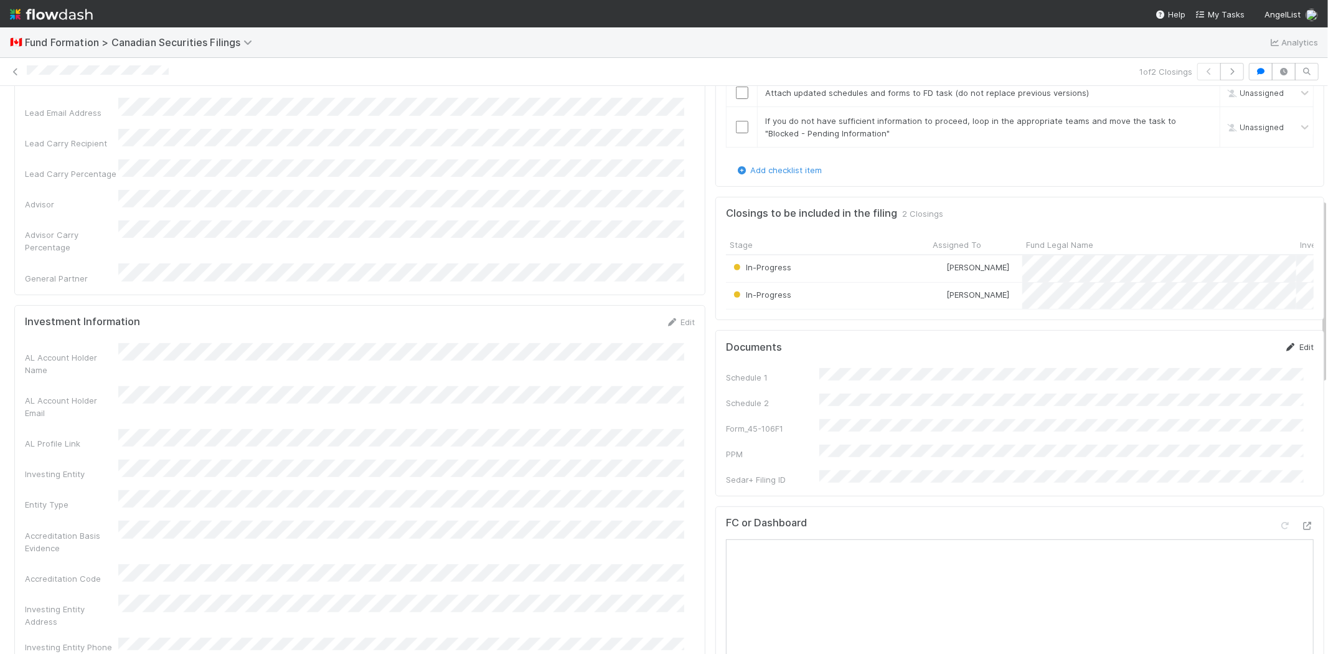
click at [1284, 352] on link "Edit" at bounding box center [1298, 347] width 29 height 10
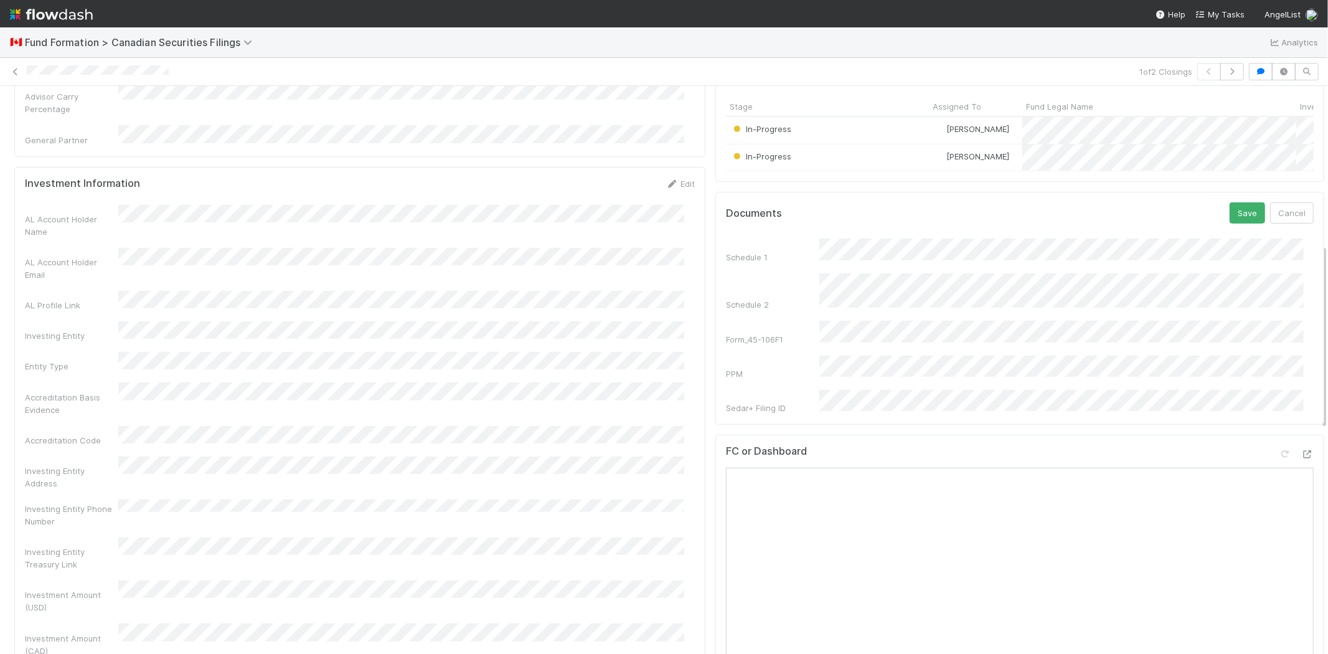
scroll to position [553, 0]
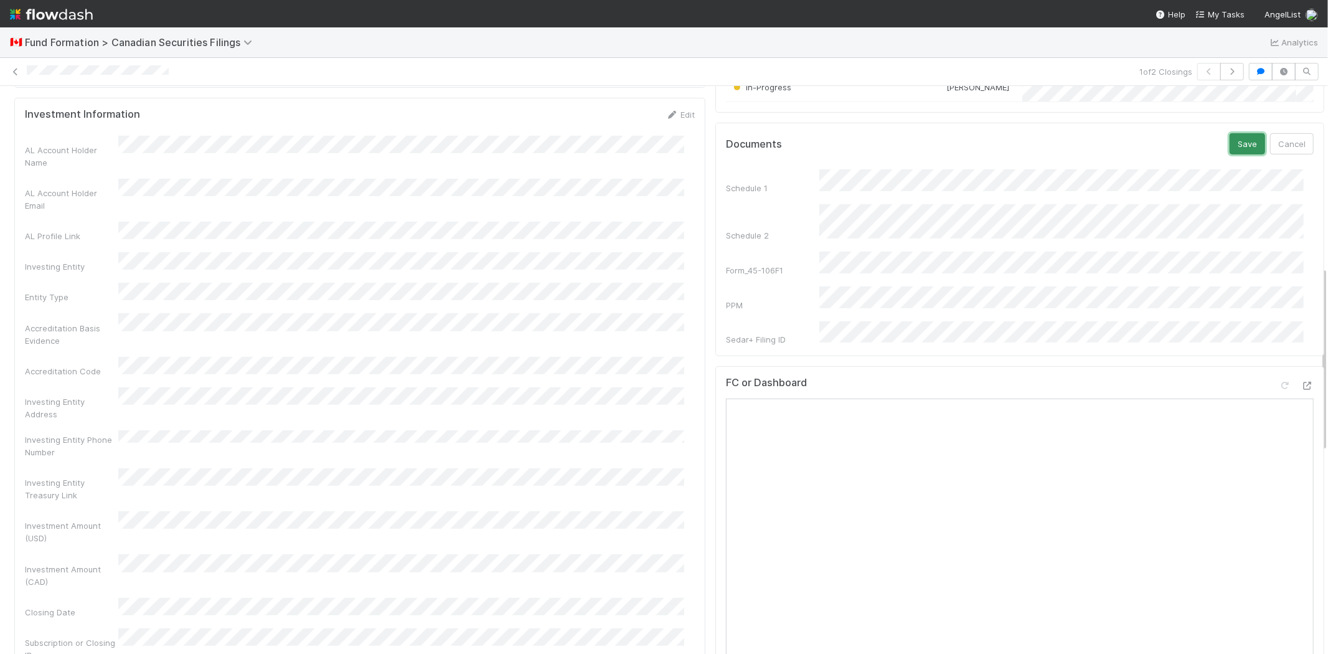
click at [1230, 151] on button "Save" at bounding box center [1247, 143] width 35 height 21
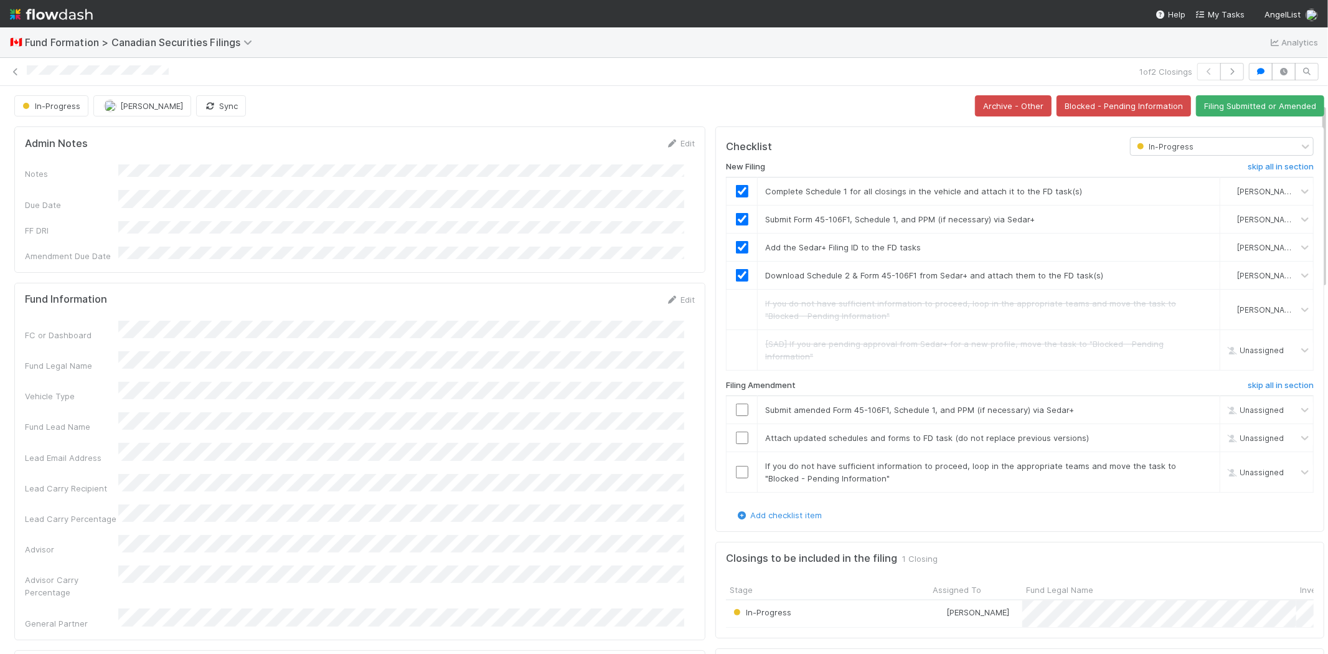
scroll to position [0, 0]
click at [1205, 103] on button "Filing Submitted or Amended" at bounding box center [1260, 106] width 128 height 21
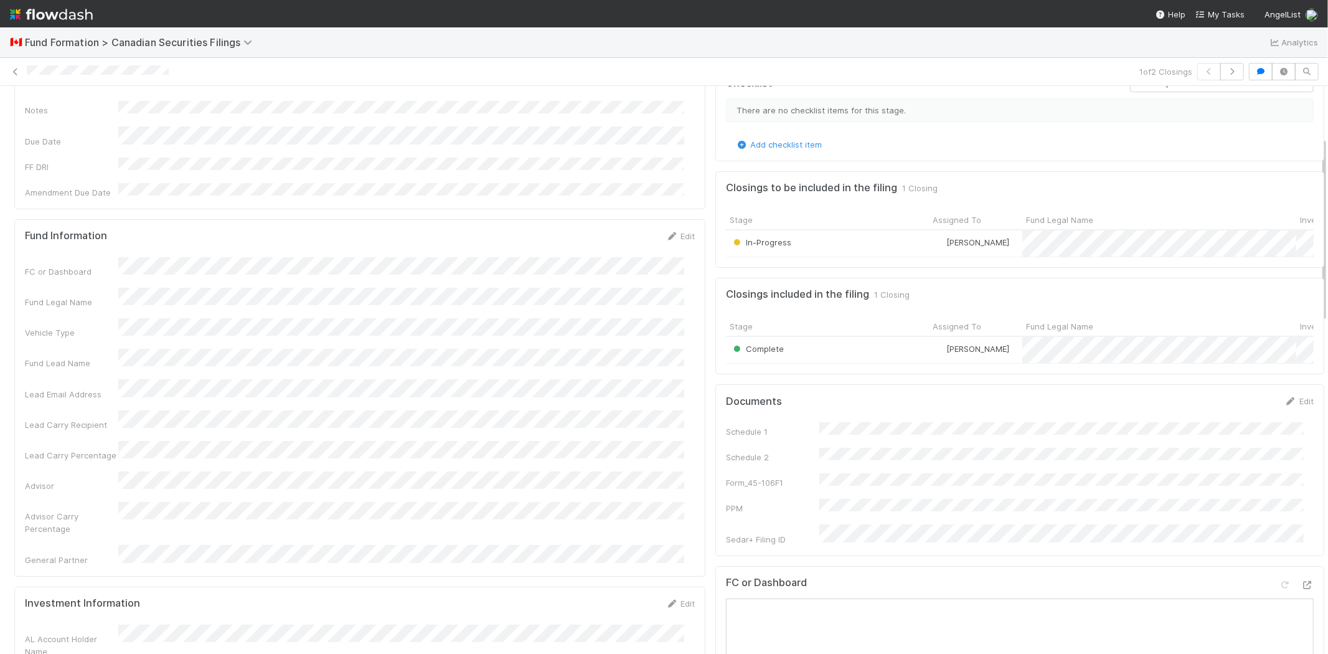
scroll to position [207, 0]
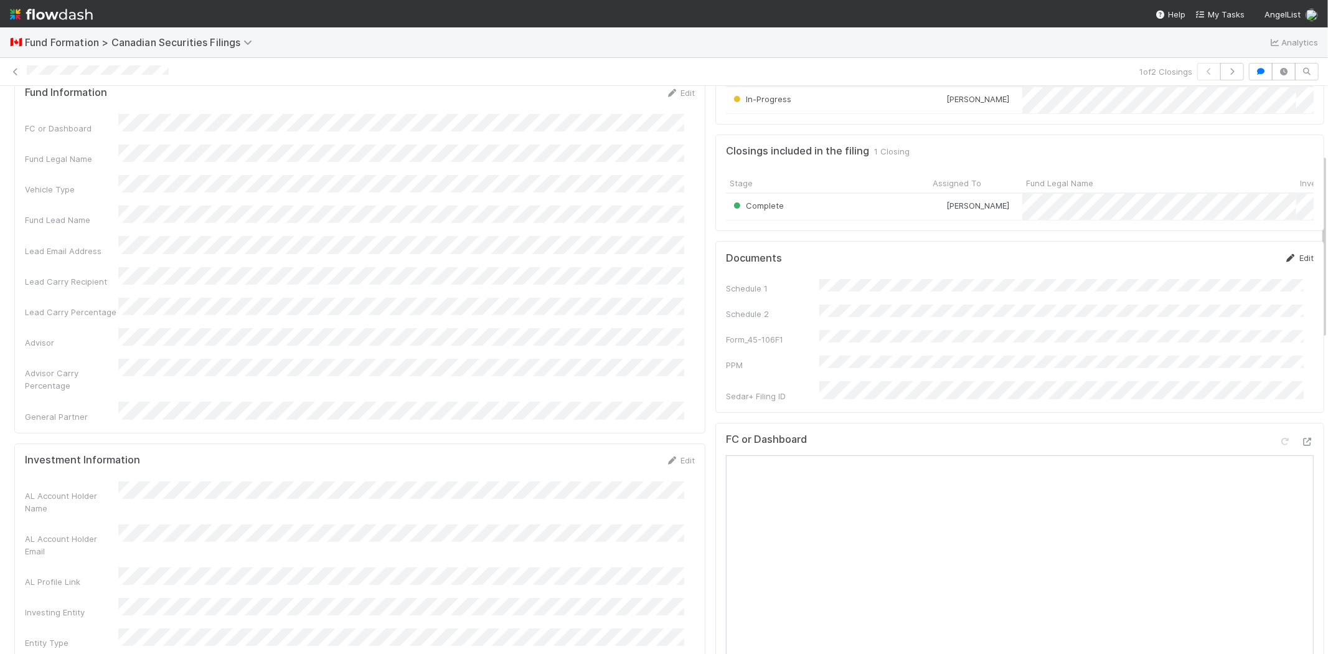
click at [1287, 263] on link "Edit" at bounding box center [1298, 258] width 29 height 10
click at [1233, 273] on button "Save" at bounding box center [1247, 262] width 35 height 21
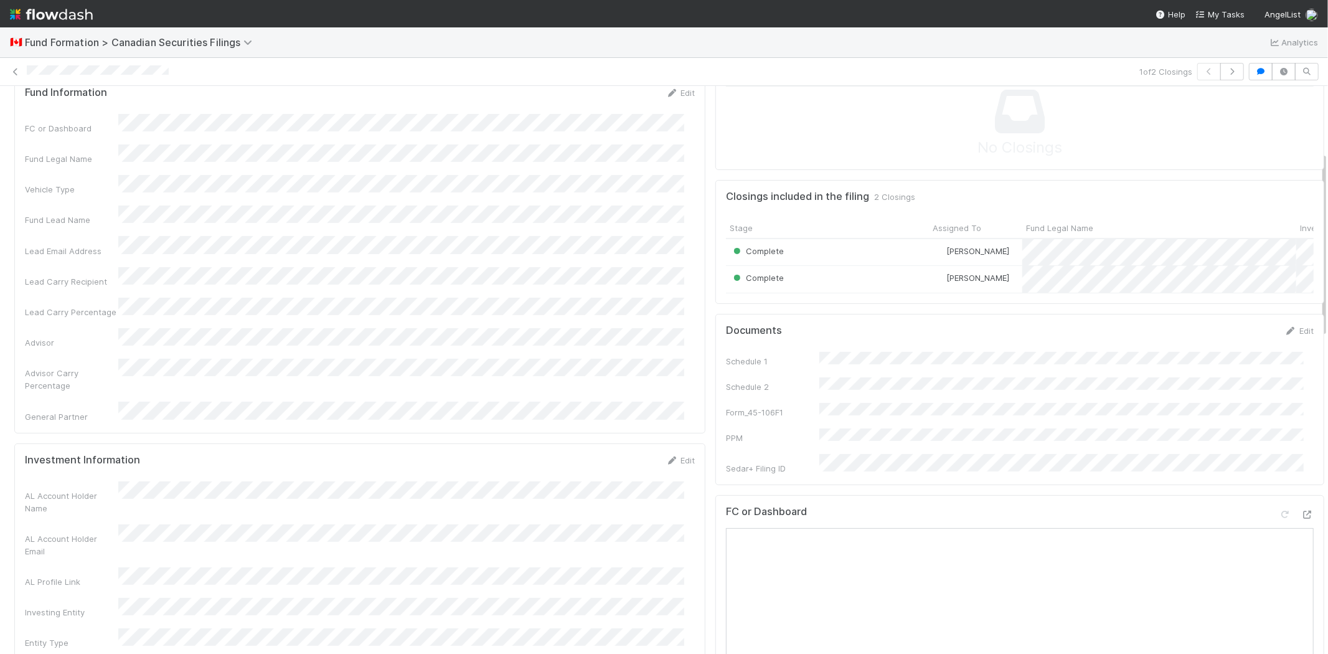
scroll to position [0, 0]
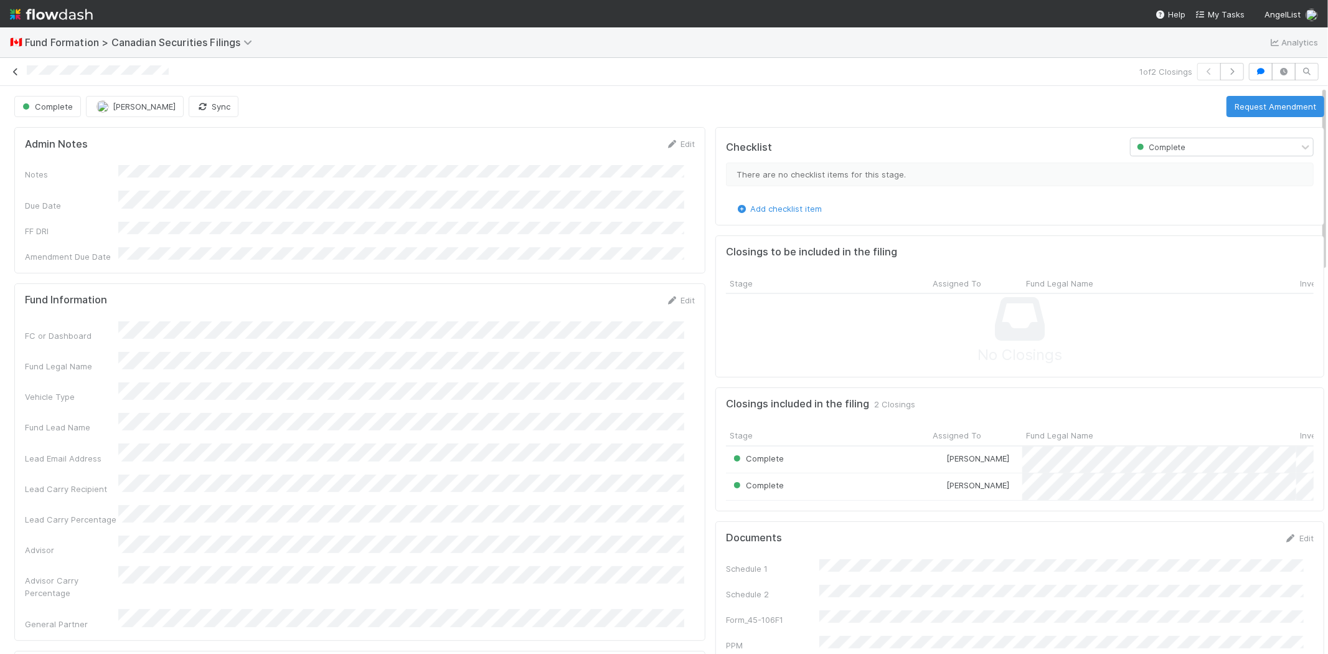
click at [14, 67] on link at bounding box center [15, 71] width 12 height 12
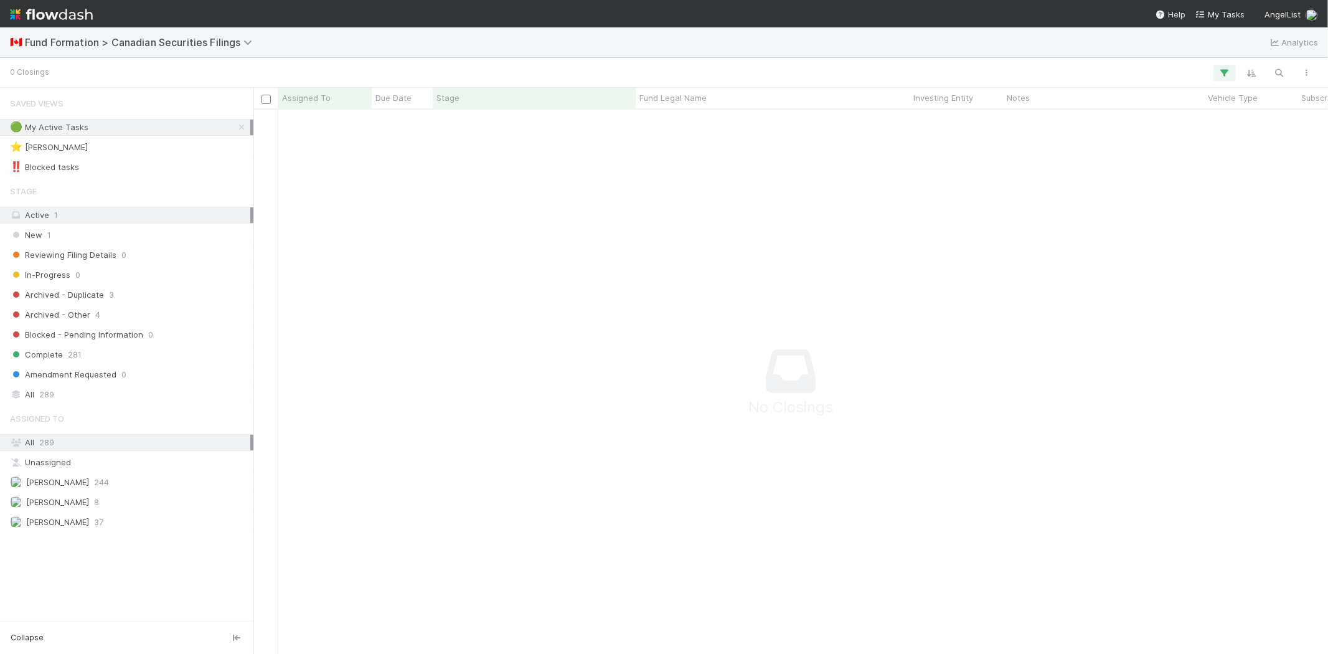
scroll to position [11, 11]
click at [1227, 67] on icon "button" at bounding box center [1224, 72] width 12 height 11
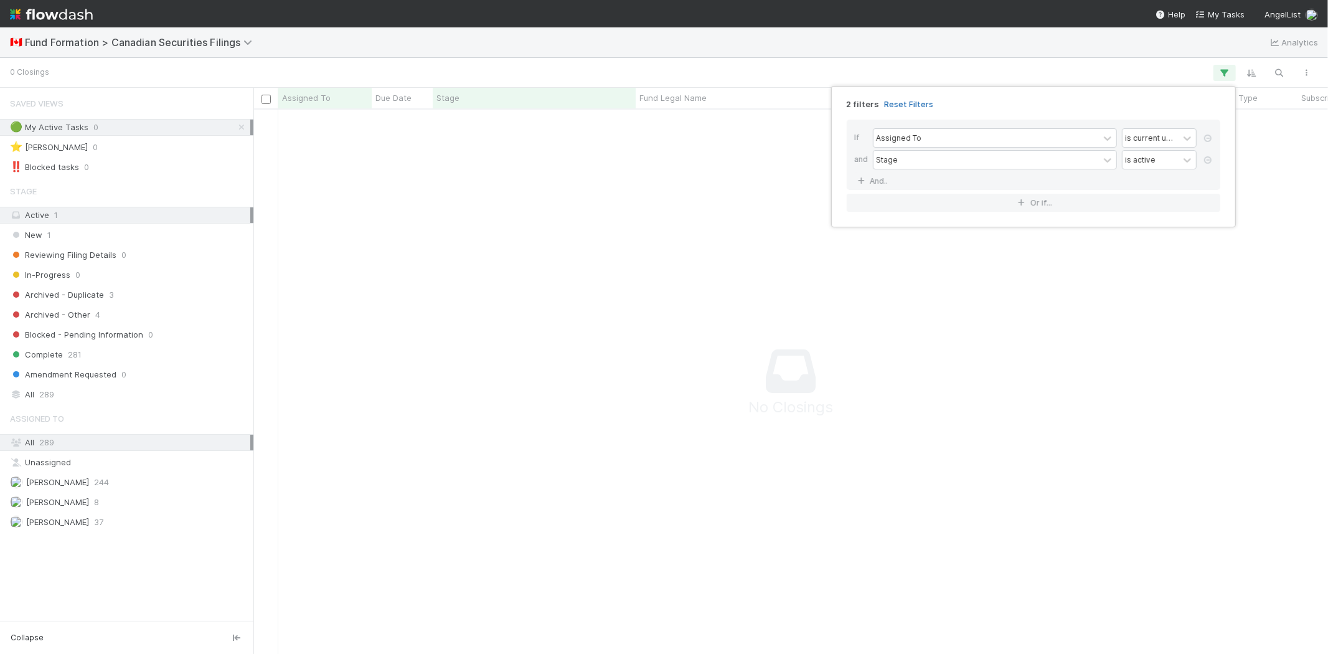
click at [919, 102] on link "Reset Filters" at bounding box center [908, 104] width 49 height 11
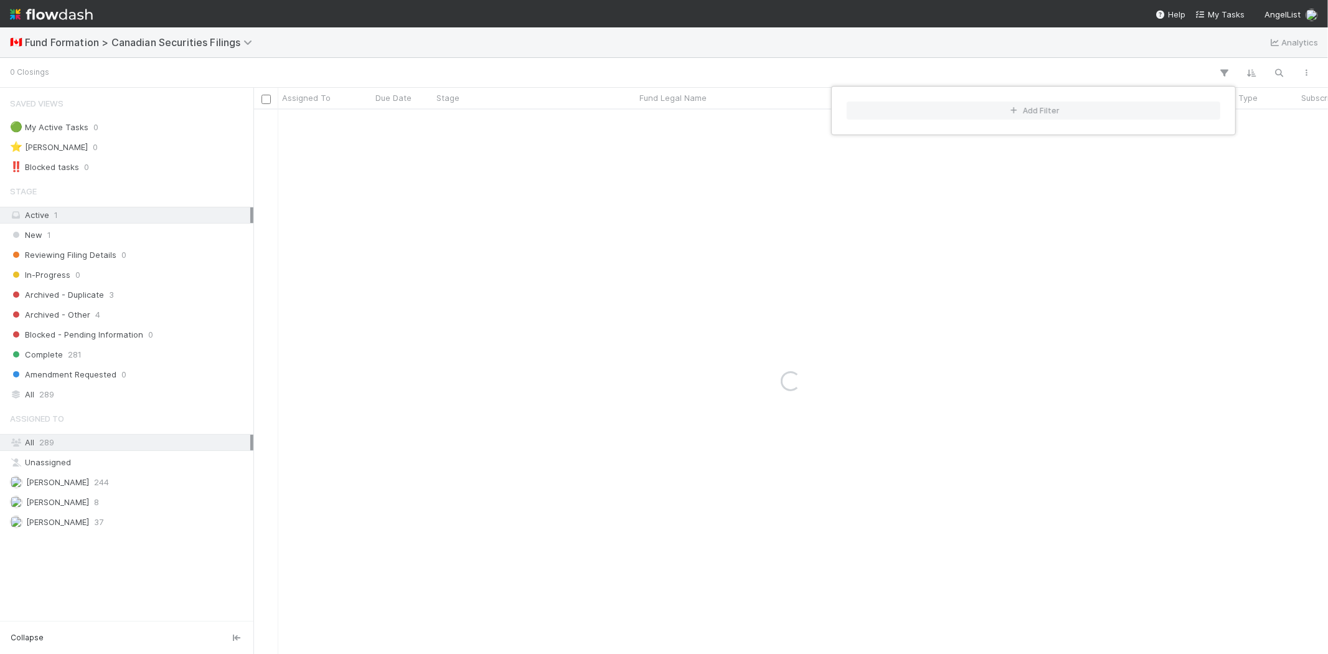
click at [743, 65] on div "Add Filter" at bounding box center [664, 327] width 1328 height 654
click at [593, 238] on div "Add Filter" at bounding box center [664, 327] width 1328 height 654
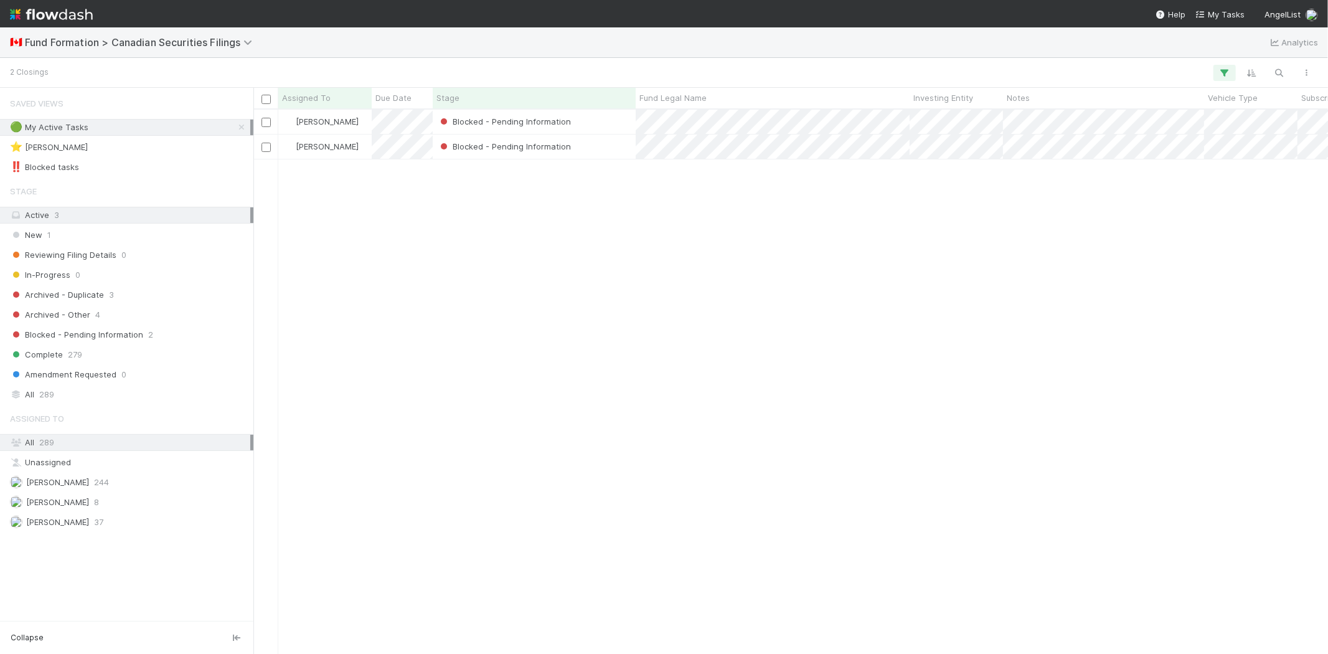
scroll to position [534, 1063]
click at [629, 232] on div "[PERSON_NAME] Blocked - Pending Information [DATE] 7:30:10 PM [DATE] 11:00:10 P…" at bounding box center [790, 381] width 1075 height 543
click at [618, 147] on div "Blocked - Pending Information" at bounding box center [534, 146] width 203 height 24
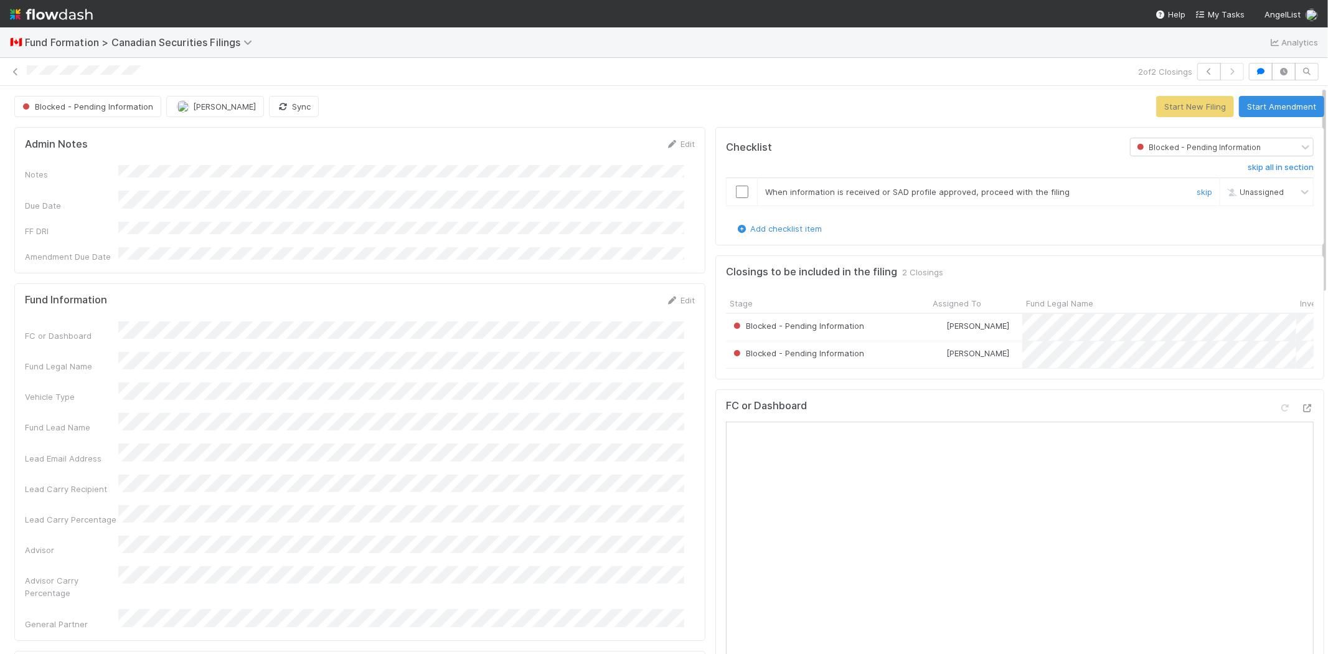
click at [736, 189] on input "checkbox" at bounding box center [742, 192] width 12 height 12
click at [1184, 106] on button "Start New Filing" at bounding box center [1195, 106] width 78 height 21
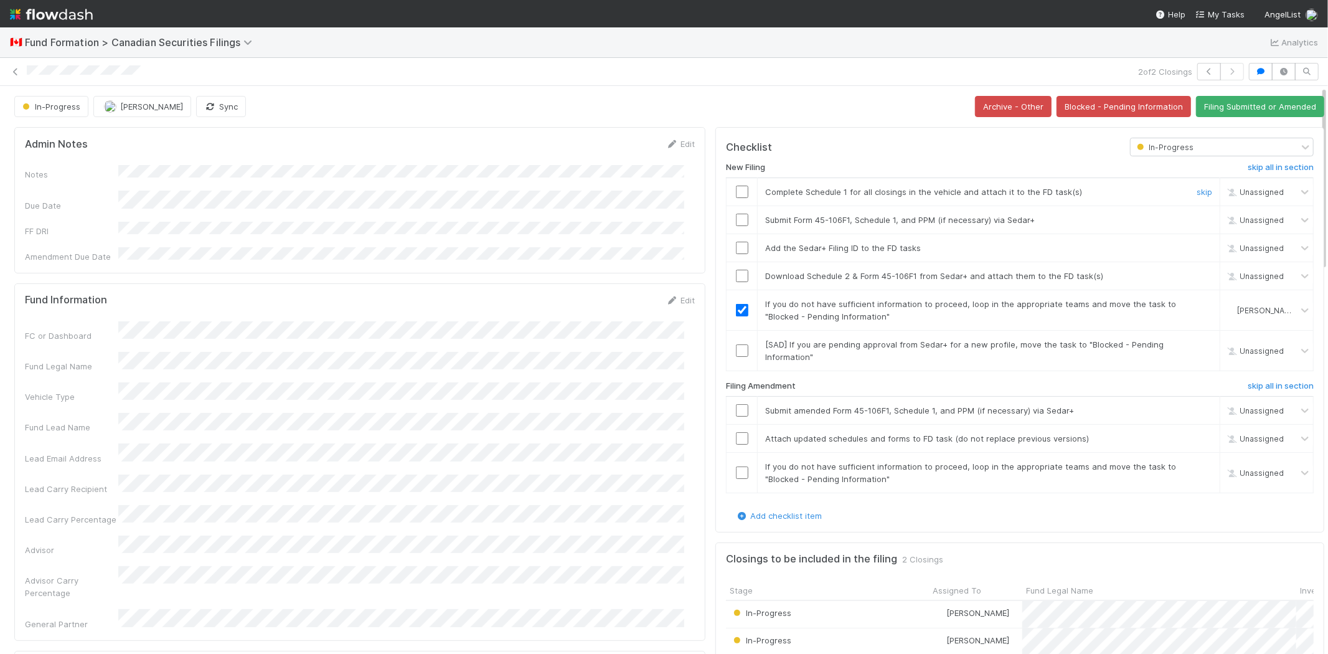
click at [736, 191] on input "checkbox" at bounding box center [742, 192] width 12 height 12
click at [736, 220] on input "checkbox" at bounding box center [742, 220] width 12 height 12
click at [736, 249] on input "checkbox" at bounding box center [742, 248] width 12 height 12
click at [736, 271] on input "checkbox" at bounding box center [742, 276] width 12 height 12
click at [1197, 303] on link "skip" at bounding box center [1205, 304] width 16 height 10
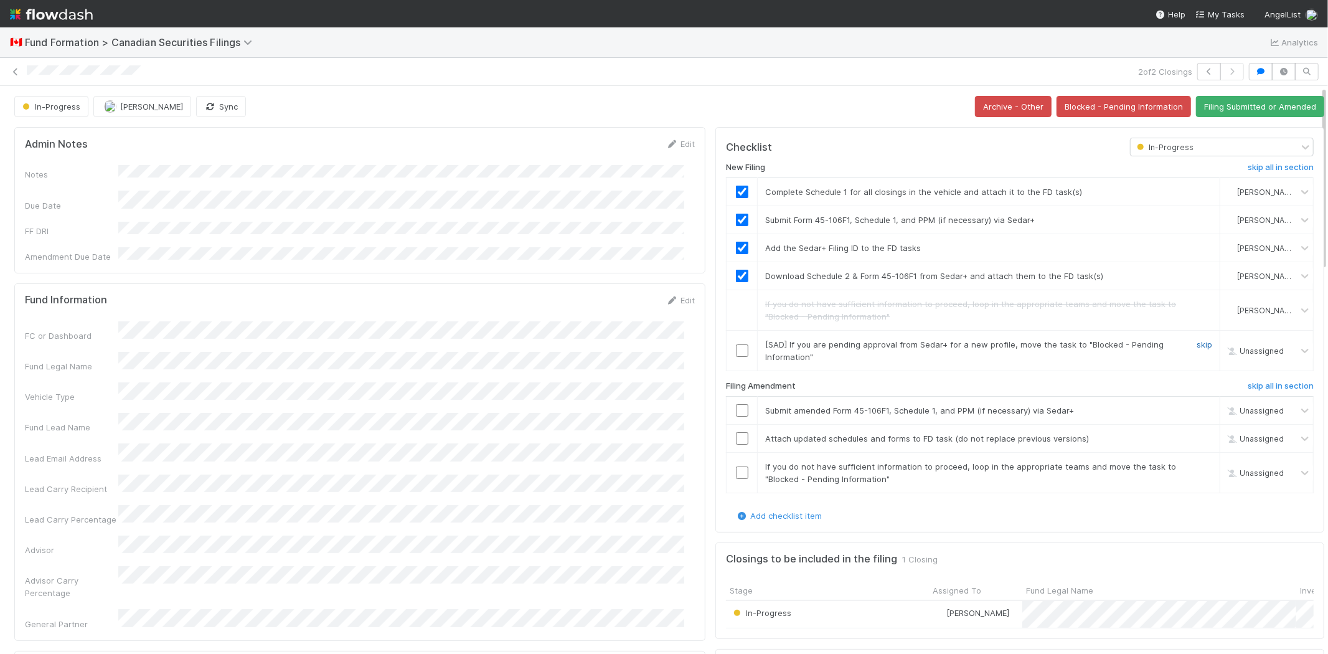
click at [1197, 344] on link "skip" at bounding box center [1205, 344] width 16 height 10
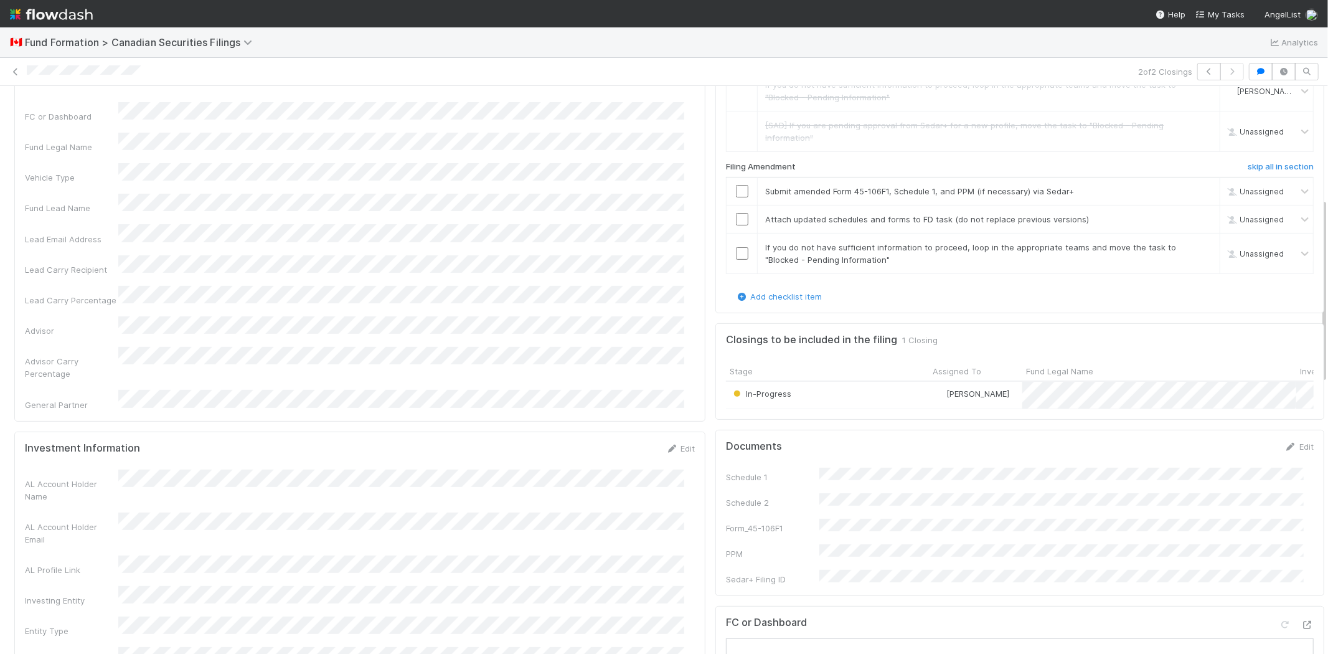
scroll to position [346, 0]
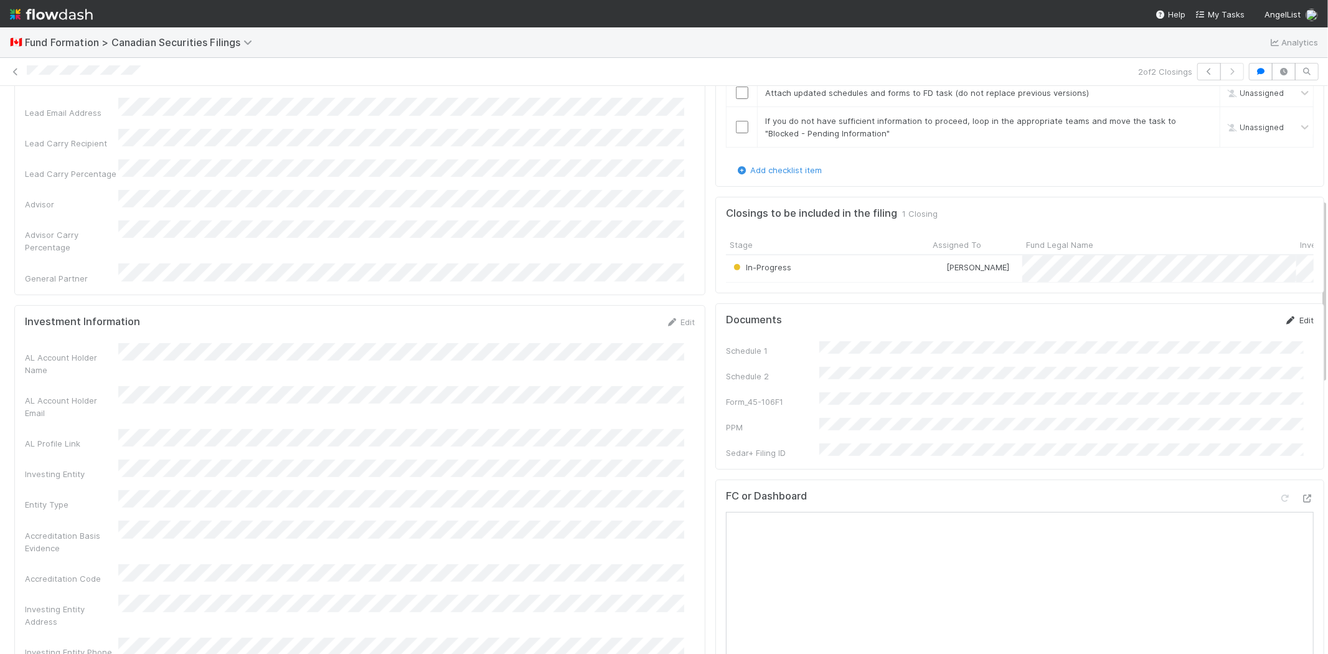
click at [1284, 325] on link "Edit" at bounding box center [1298, 320] width 29 height 10
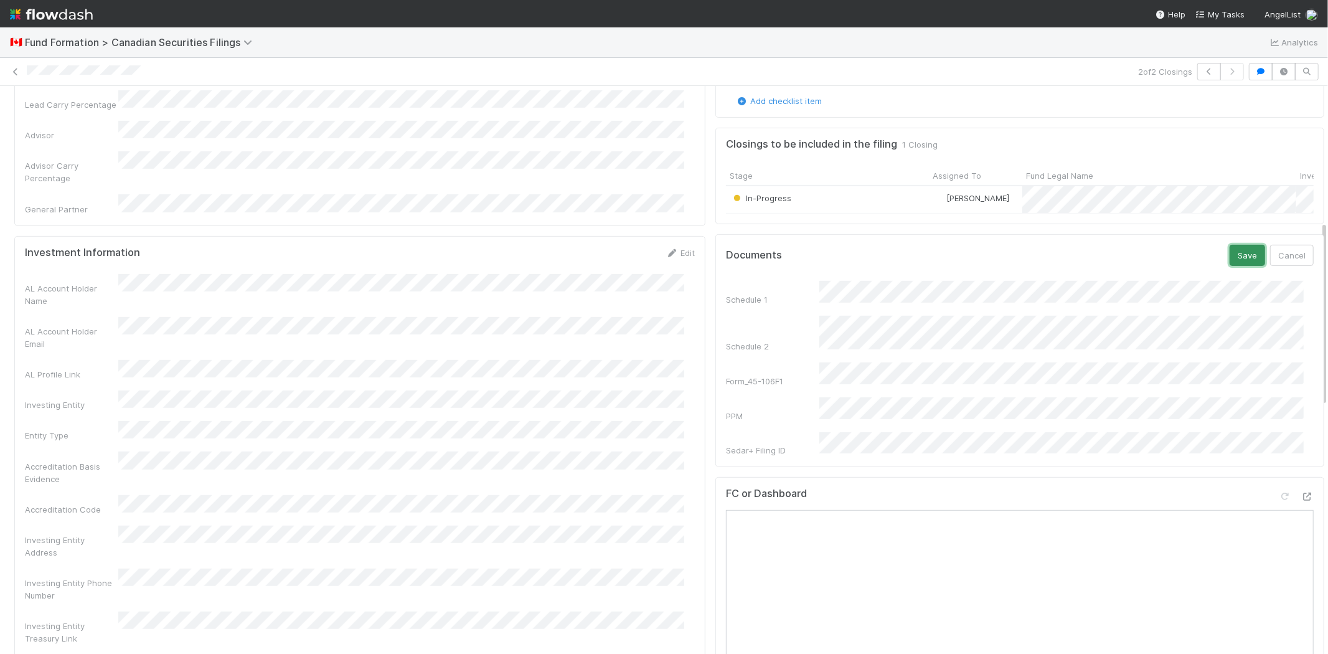
click at [1230, 259] on button "Save" at bounding box center [1247, 255] width 35 height 21
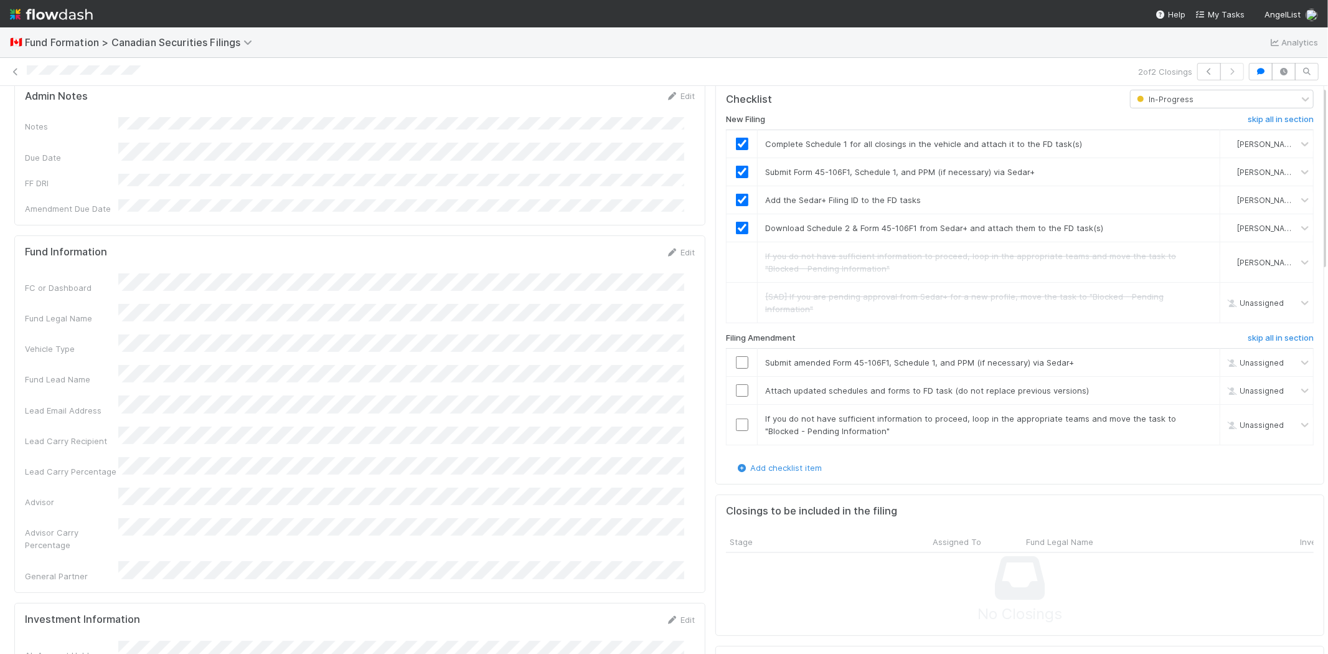
scroll to position [0, 0]
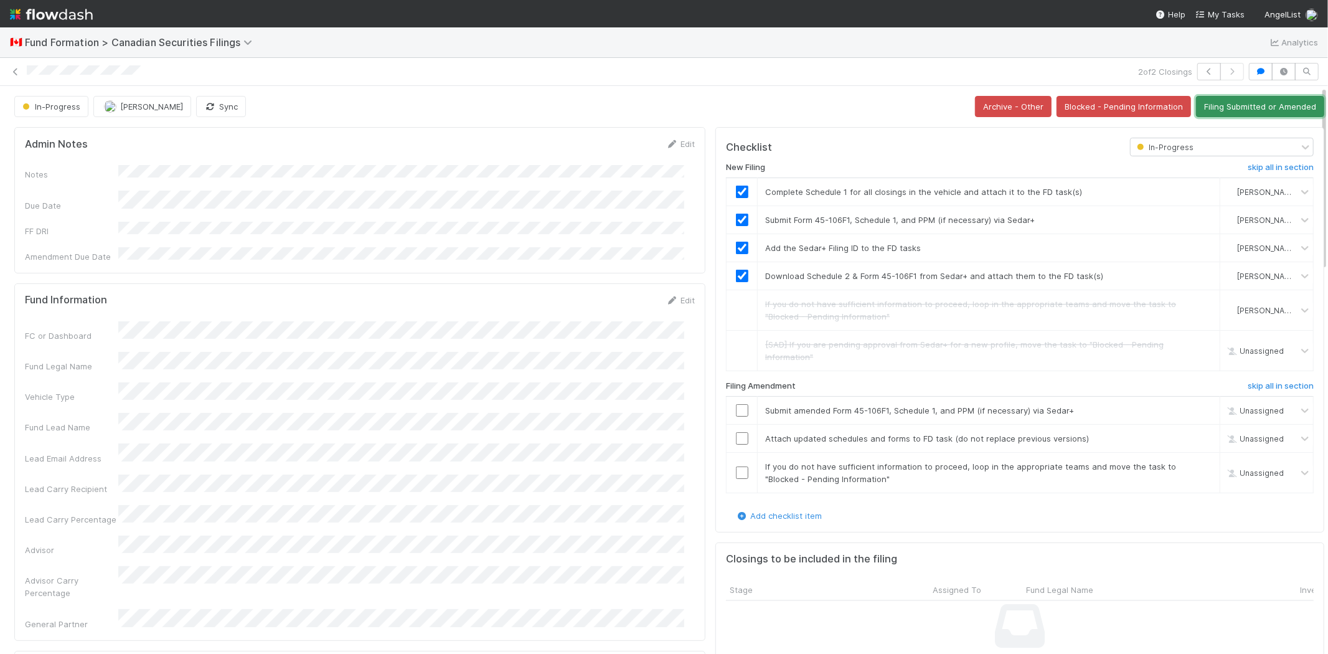
click at [1248, 106] on button "Filing Submitted or Amended" at bounding box center [1260, 106] width 128 height 21
